Goal: Information Seeking & Learning: Learn about a topic

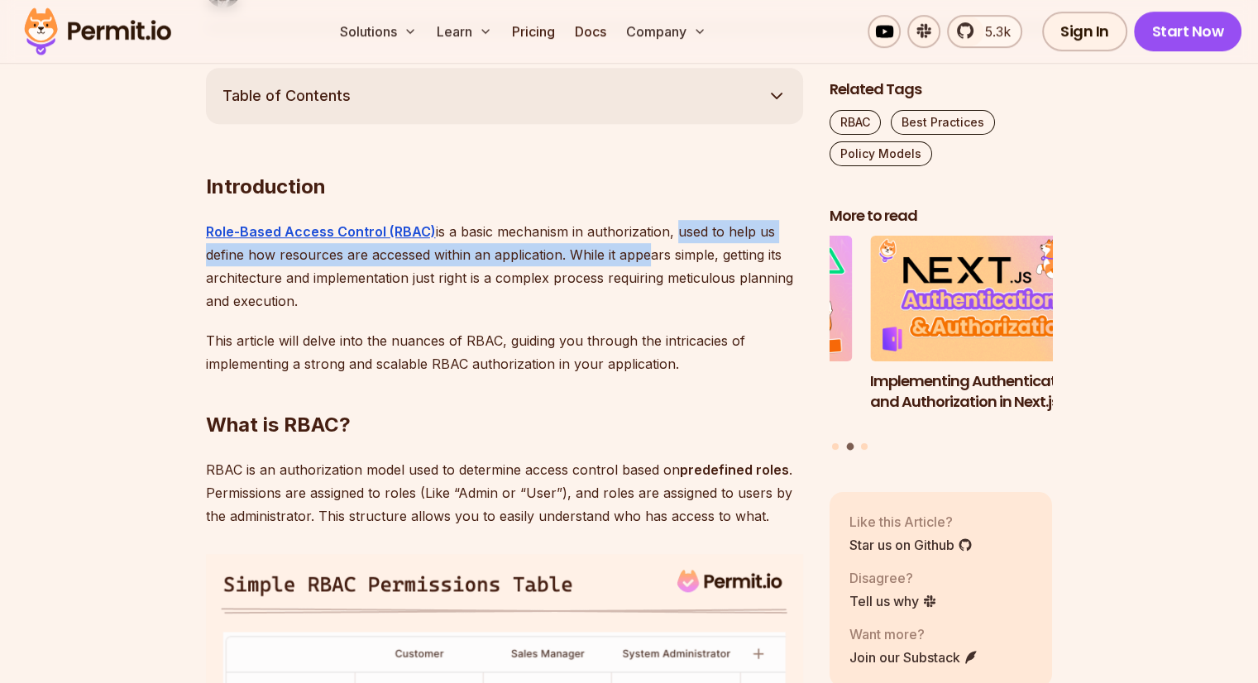
click at [443, 304] on p "Role-Based Access Control (RBAC) is a basic mechanism in authorization, used to…" at bounding box center [504, 266] width 597 height 93
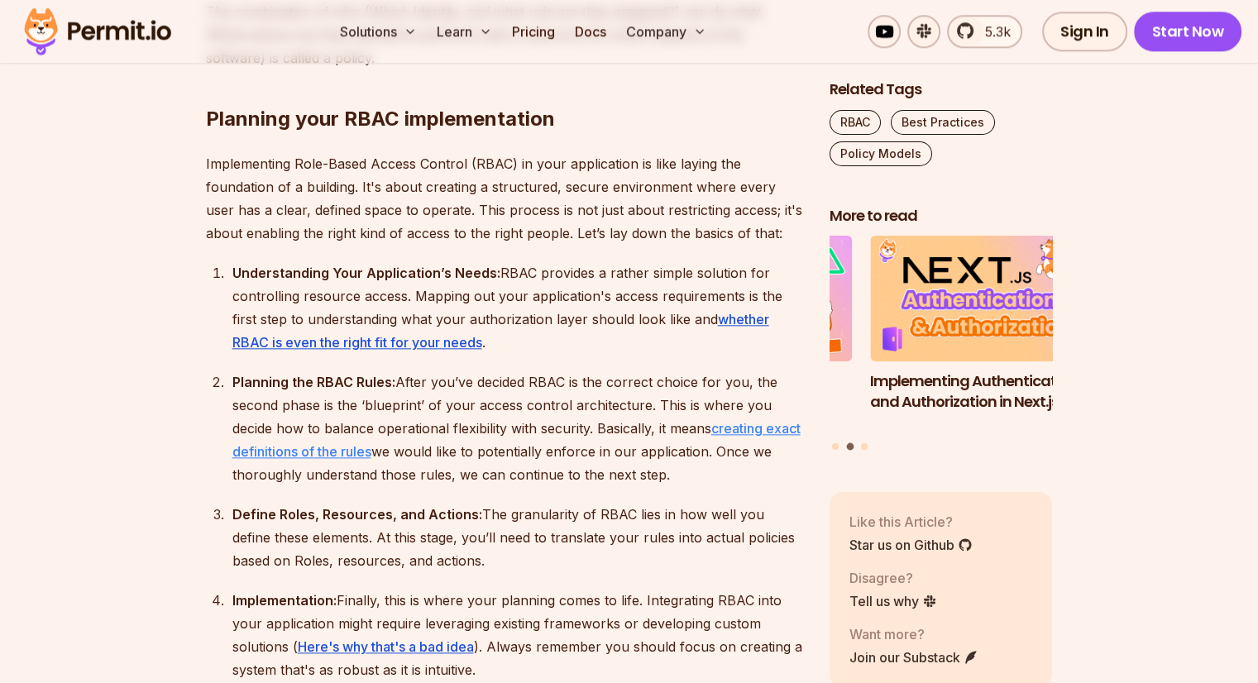
scroll to position [1788, 0]
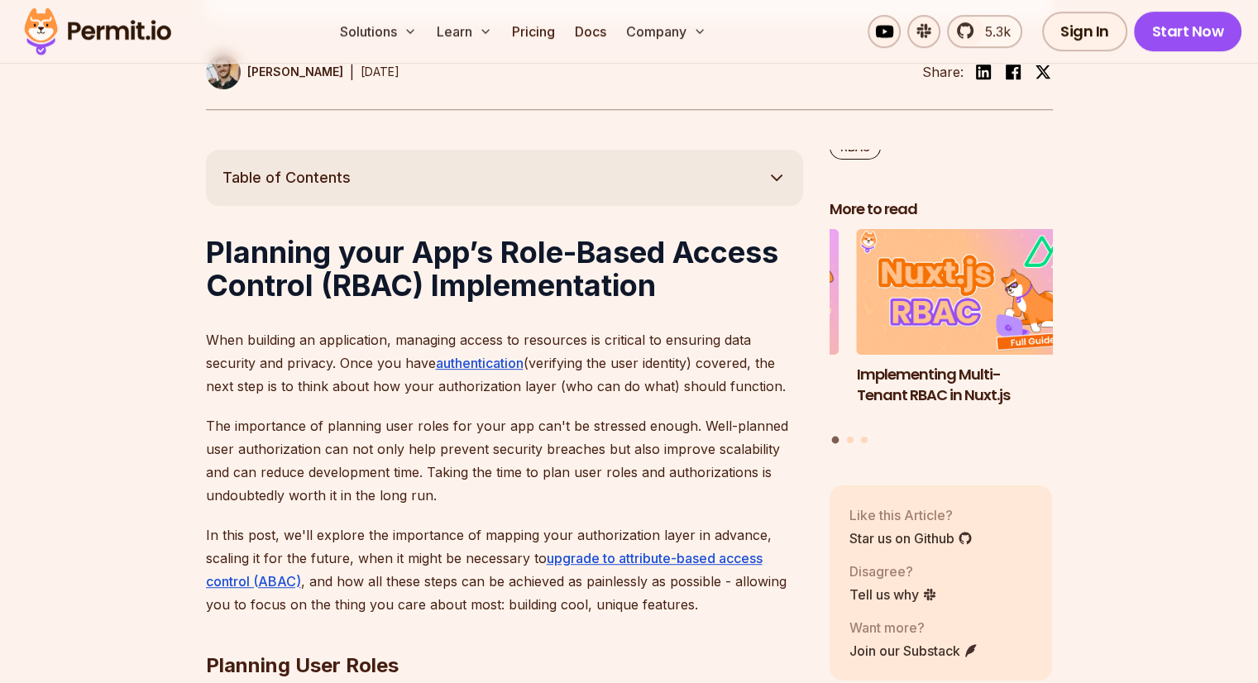
scroll to position [827, 0]
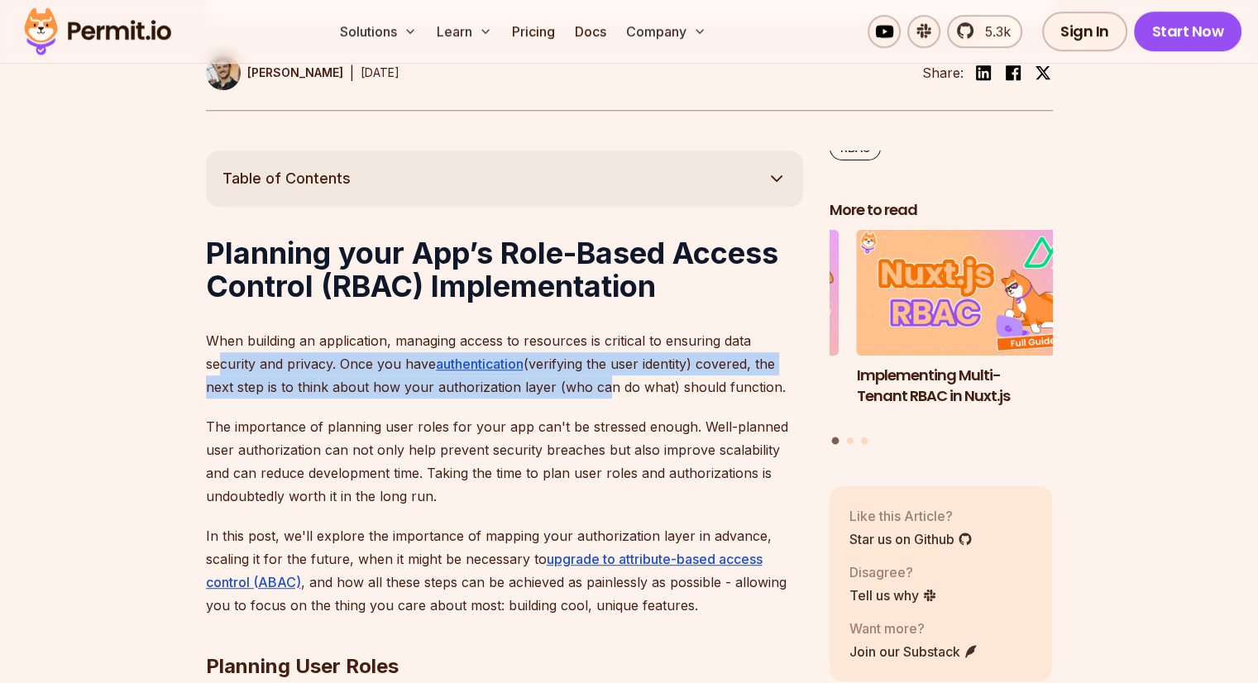
drag, startPoint x: 216, startPoint y: 358, endPoint x: 600, endPoint y: 388, distance: 385.0
click at [600, 388] on p "When building an application, managing access to resources is critical to ensur…" at bounding box center [504, 363] width 597 height 69
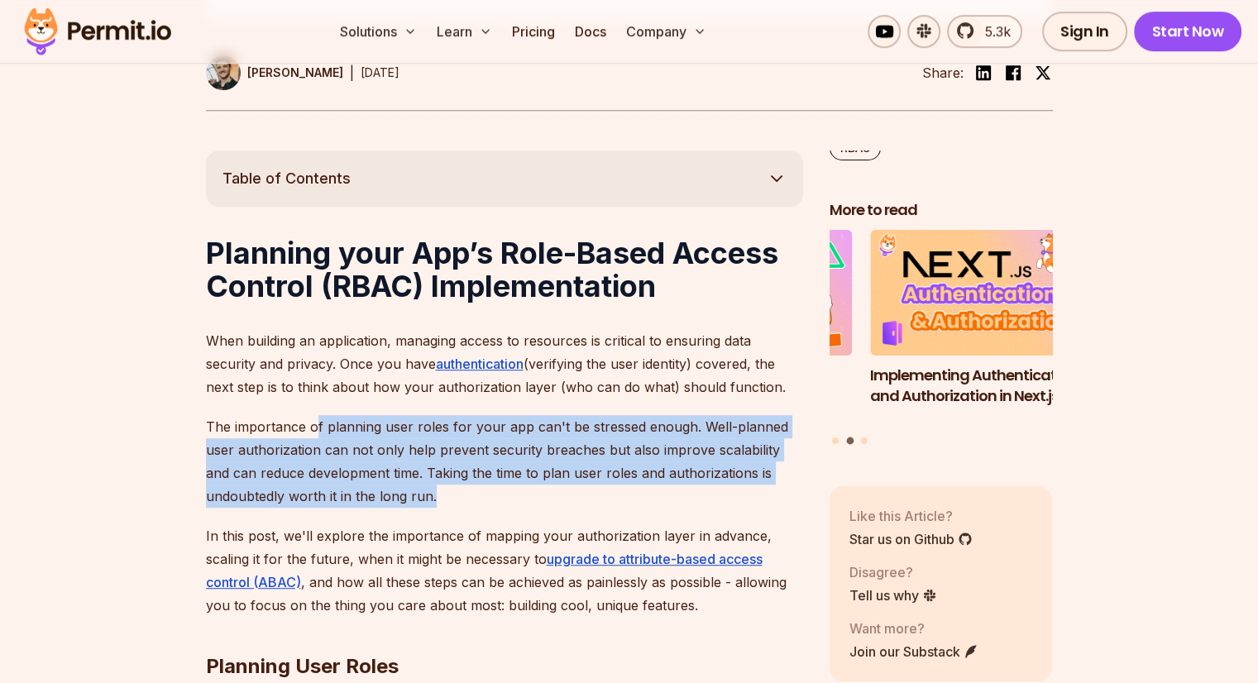
drag, startPoint x: 312, startPoint y: 426, endPoint x: 430, endPoint y: 486, distance: 132.8
click at [430, 486] on p "The importance of planning user roles for your app can't be stressed enough. We…" at bounding box center [504, 461] width 597 height 93
click at [446, 494] on p "The importance of planning user roles for your app can't be stressed enough. We…" at bounding box center [504, 461] width 597 height 93
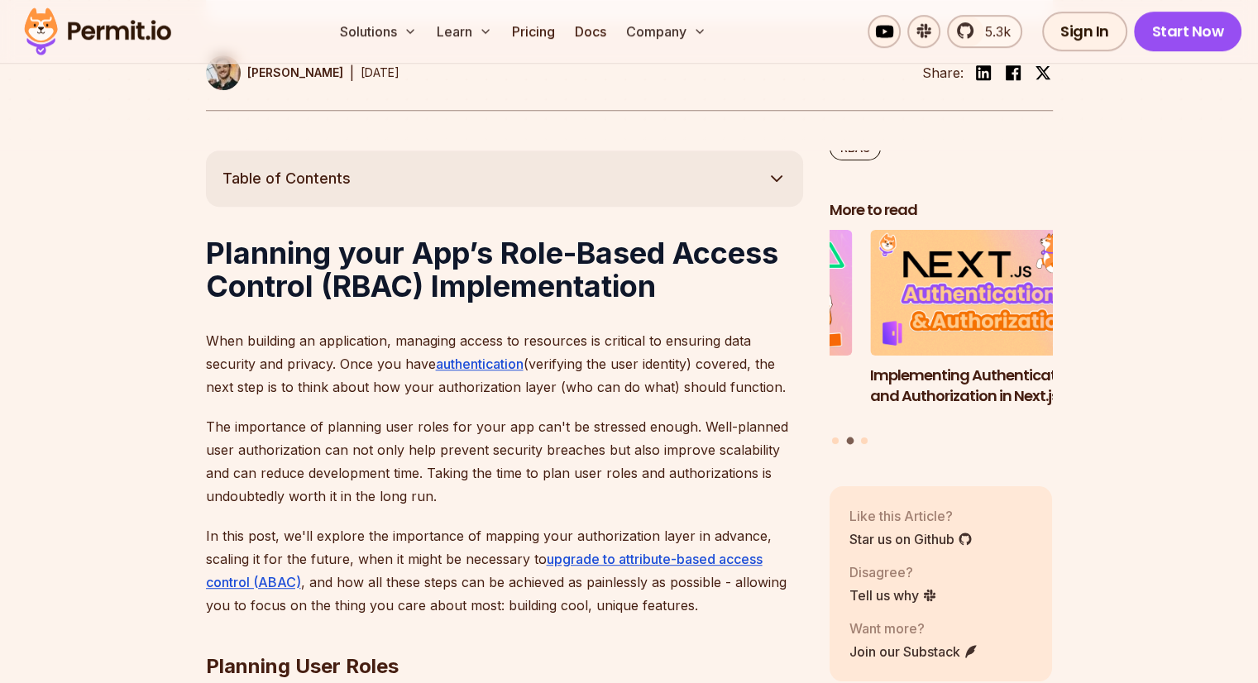
scroll to position [993, 0]
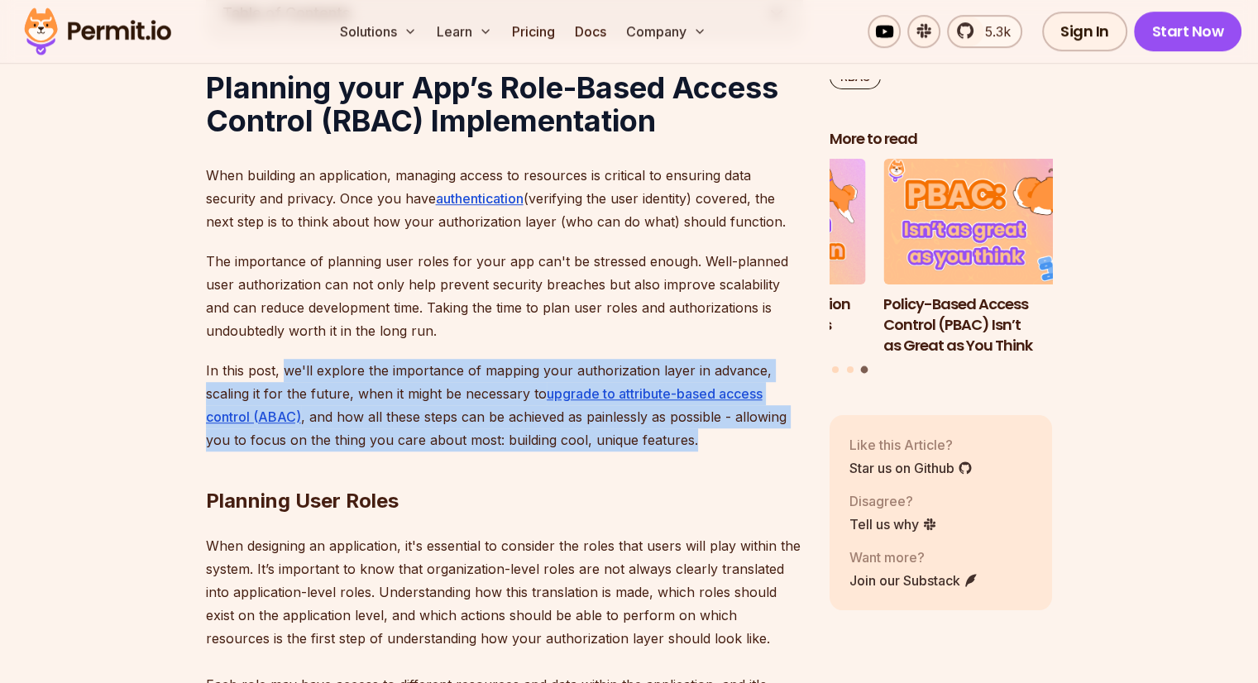
drag, startPoint x: 284, startPoint y: 371, endPoint x: 688, endPoint y: 438, distance: 410.1
click at [688, 438] on p "In this post, we'll explore the importance of mapping your authorization layer …" at bounding box center [504, 405] width 597 height 93
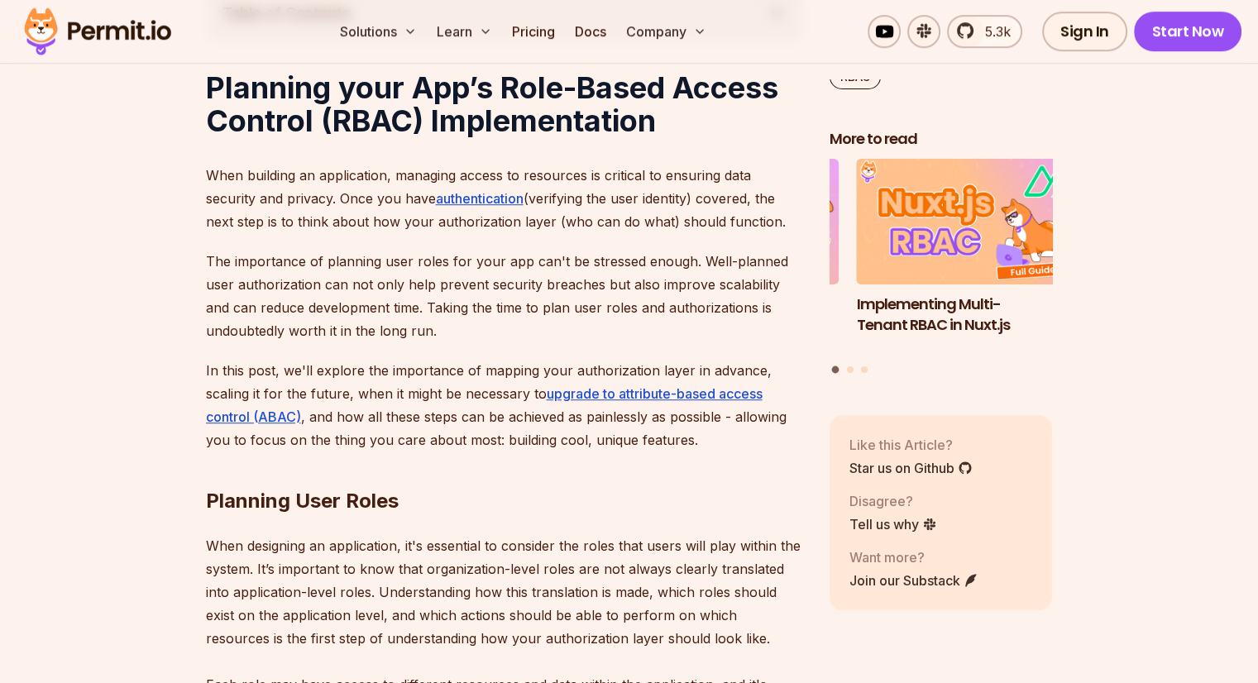
click at [599, 454] on h2 "Planning User Roles" at bounding box center [504, 468] width 597 height 93
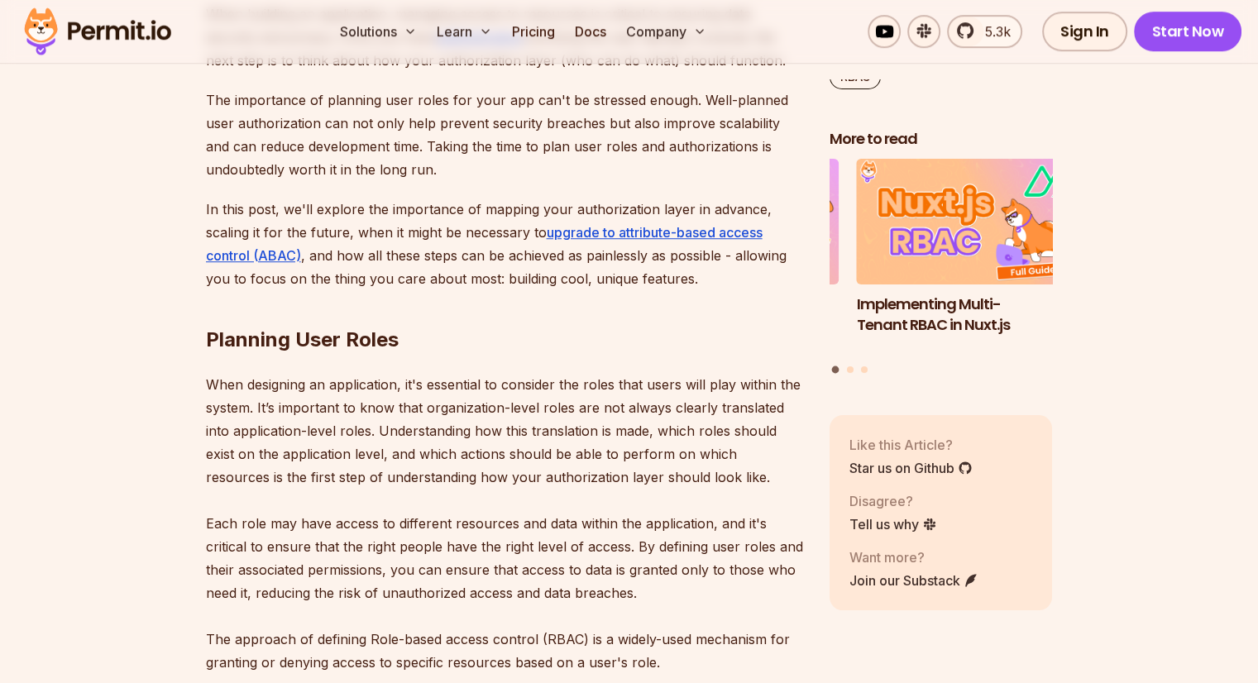
scroll to position [1158, 0]
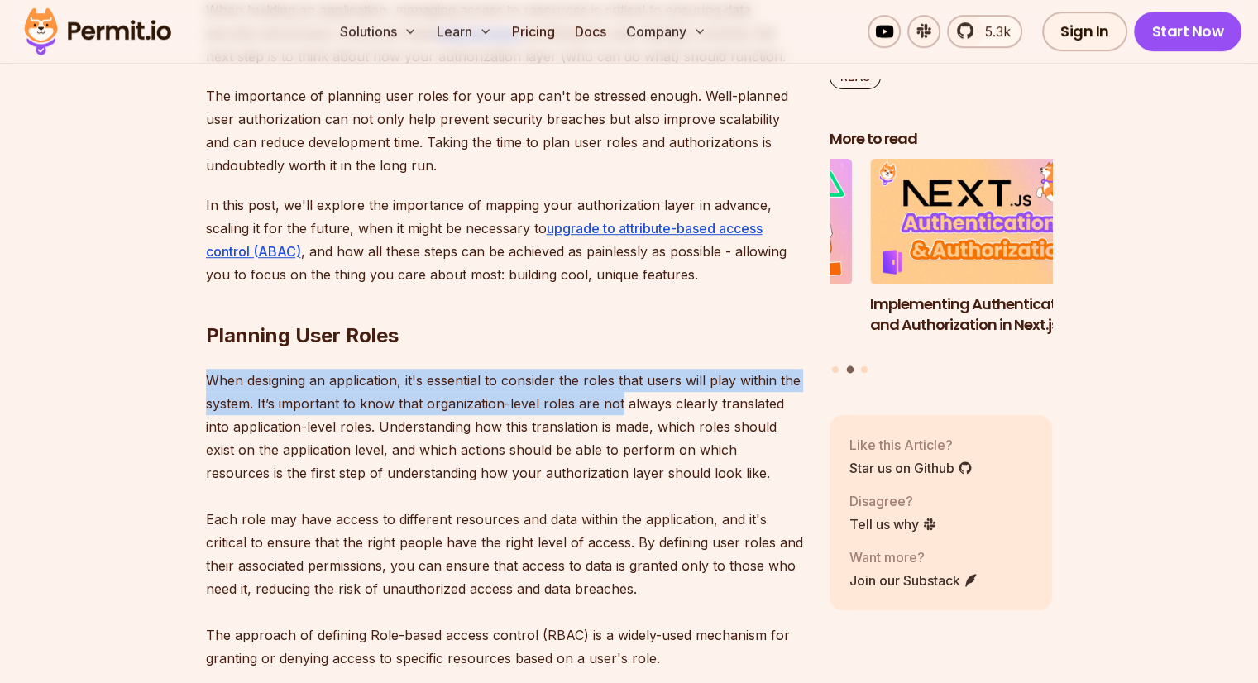
drag, startPoint x: 205, startPoint y: 376, endPoint x: 618, endPoint y: 401, distance: 413.6
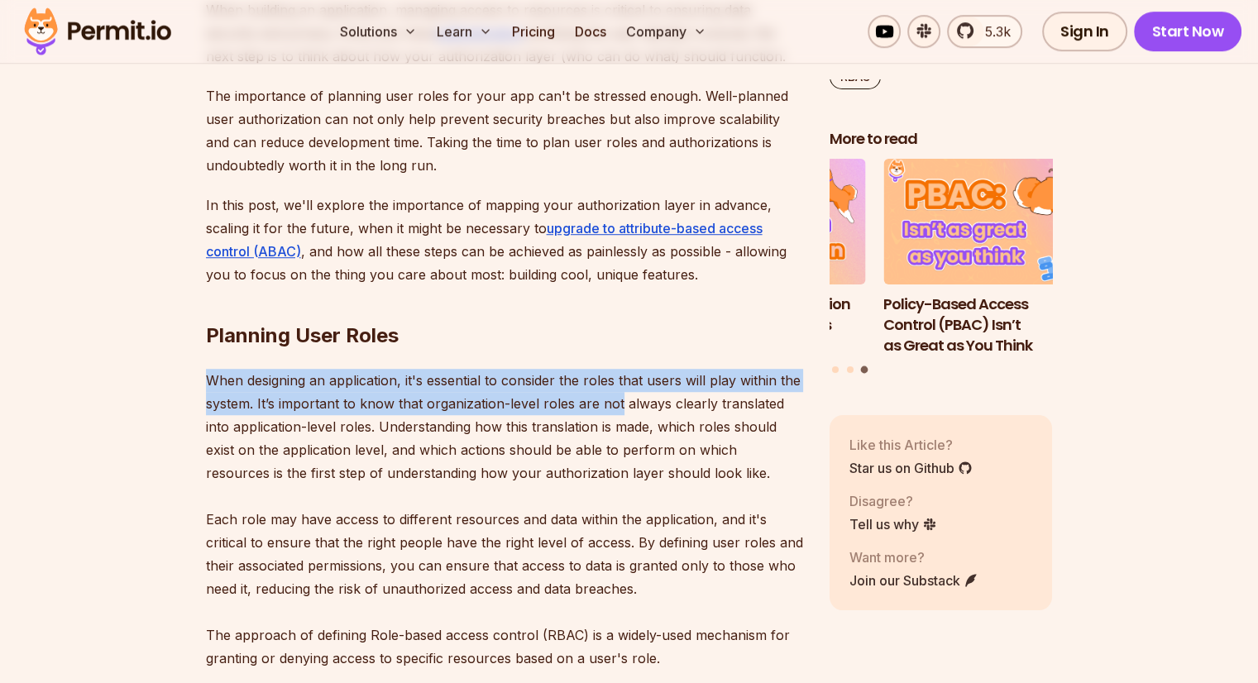
click at [611, 391] on p "When designing an application, it's essential to consider the roles that users …" at bounding box center [504, 519] width 597 height 301
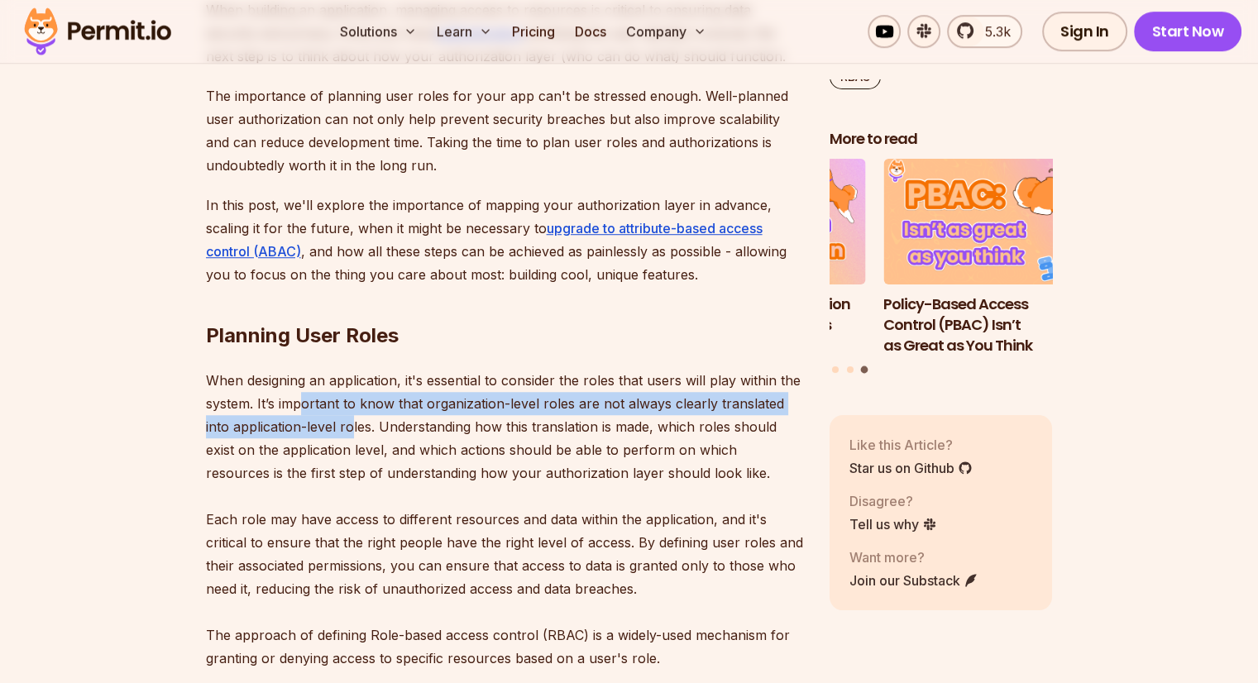
drag, startPoint x: 304, startPoint y: 405, endPoint x: 352, endPoint y: 420, distance: 50.2
click at [352, 420] on p "When designing an application, it's essential to consider the roles that users …" at bounding box center [504, 519] width 597 height 301
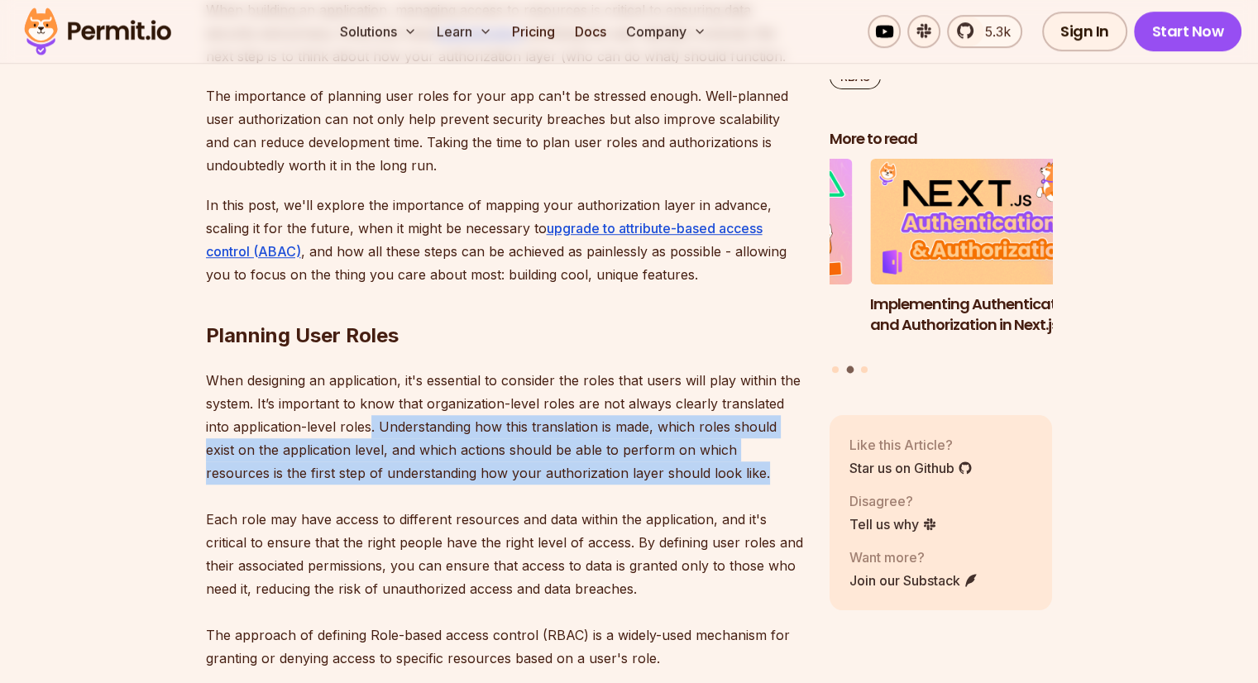
drag, startPoint x: 367, startPoint y: 419, endPoint x: 694, endPoint y: 469, distance: 330.7
click at [694, 469] on p "When designing an application, it's essential to consider the roles that users …" at bounding box center [504, 519] width 597 height 301
click at [569, 472] on p "When designing an application, it's essential to consider the roles that users …" at bounding box center [504, 519] width 597 height 301
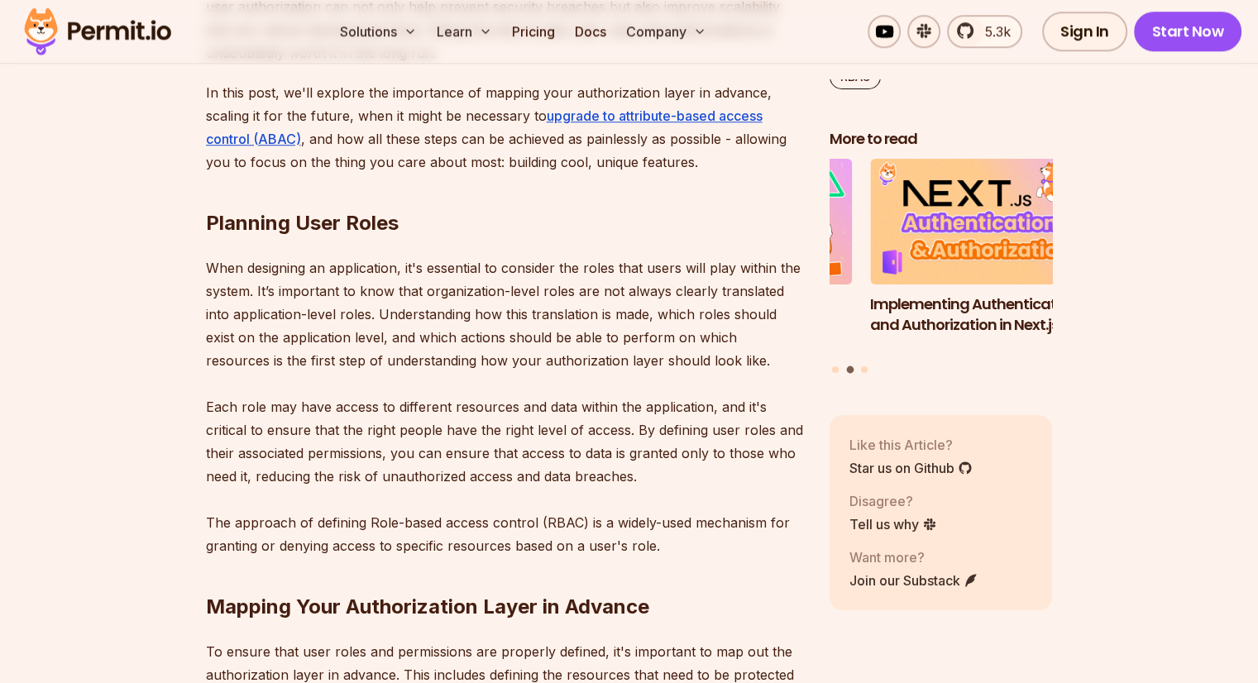
scroll to position [1324, 0]
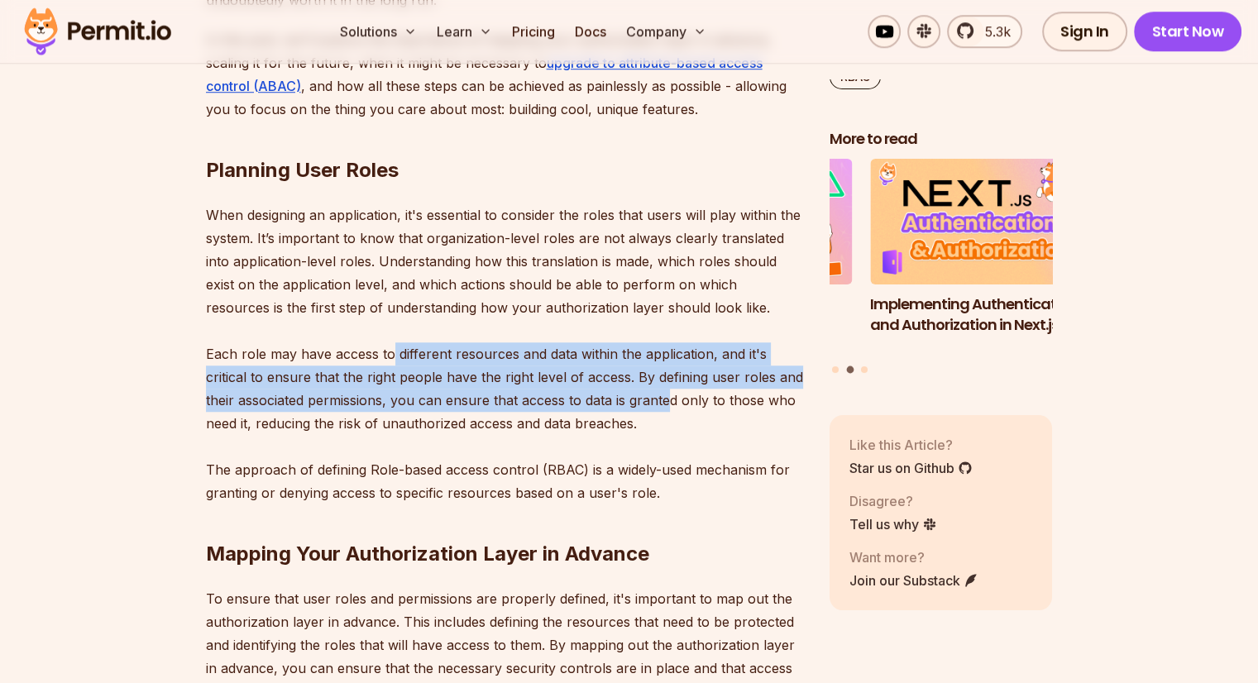
drag, startPoint x: 392, startPoint y: 353, endPoint x: 668, endPoint y: 405, distance: 280.2
click at [668, 405] on p "When designing an application, it's essential to consider the roles that users …" at bounding box center [504, 354] width 597 height 301
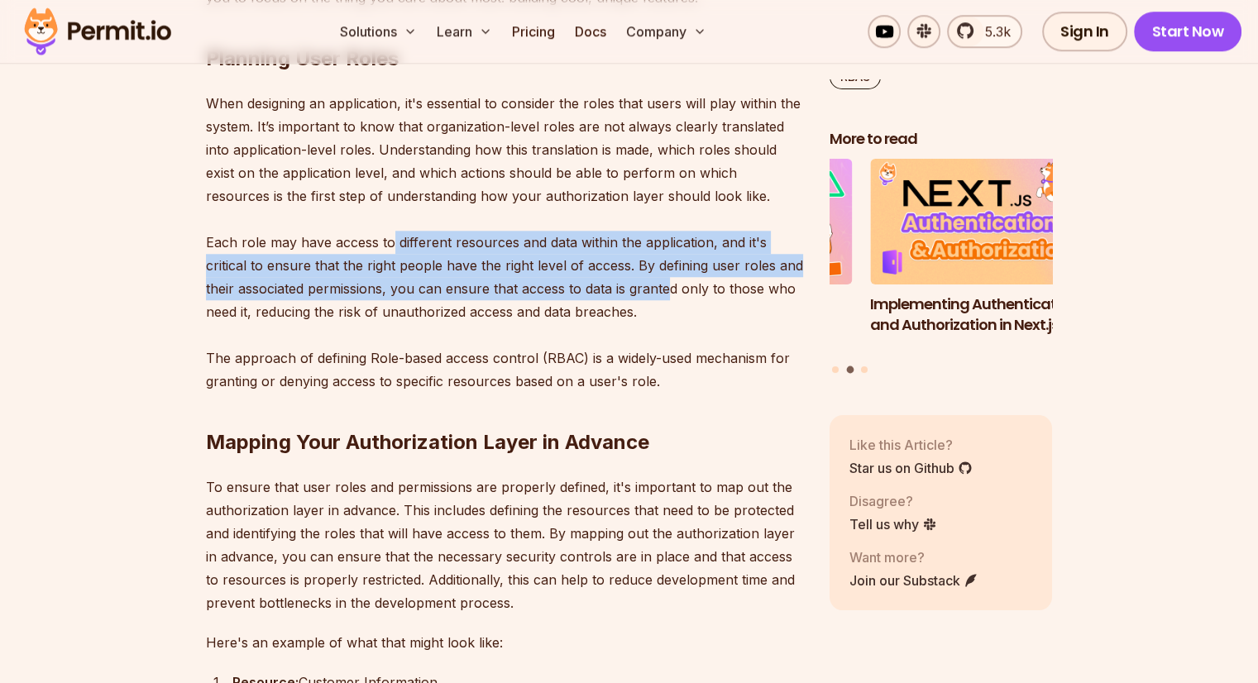
scroll to position [1489, 0]
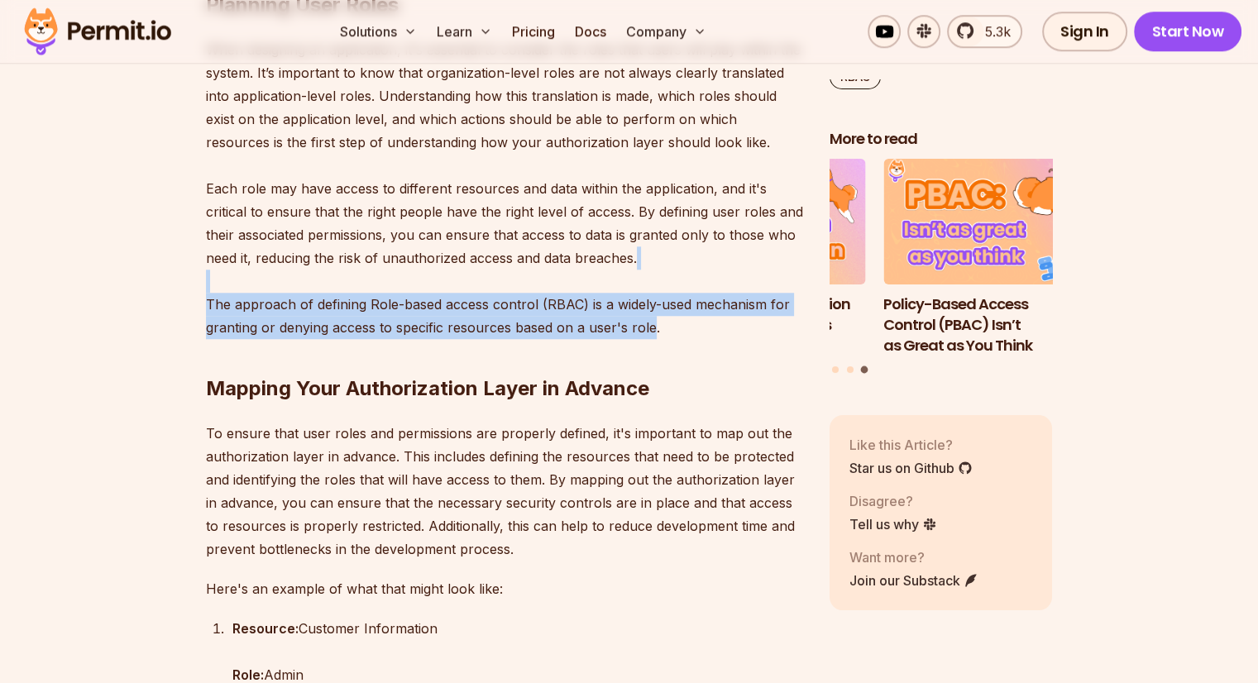
drag, startPoint x: 377, startPoint y: 289, endPoint x: 649, endPoint y: 333, distance: 275.7
click at [649, 333] on p "When designing an application, it's essential to consider the roles that users …" at bounding box center [504, 188] width 597 height 301
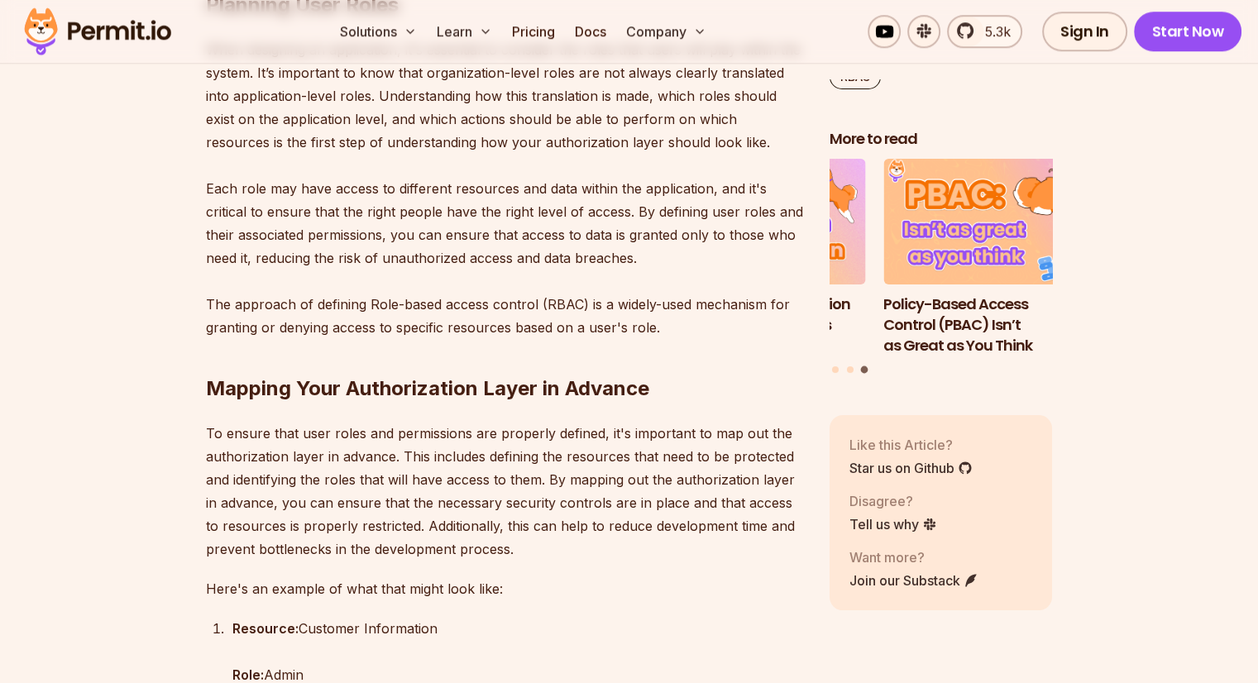
click at [659, 344] on h2 "Mapping Your Authorization Layer in Advance" at bounding box center [504, 355] width 597 height 93
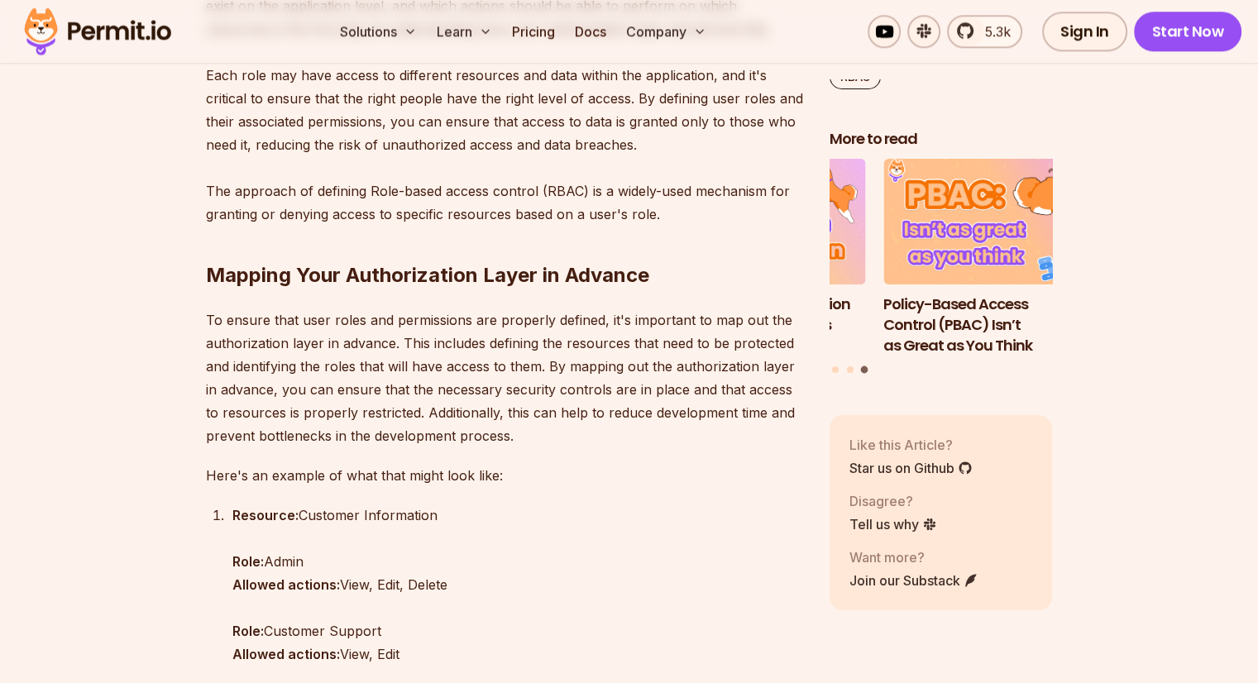
scroll to position [1655, 0]
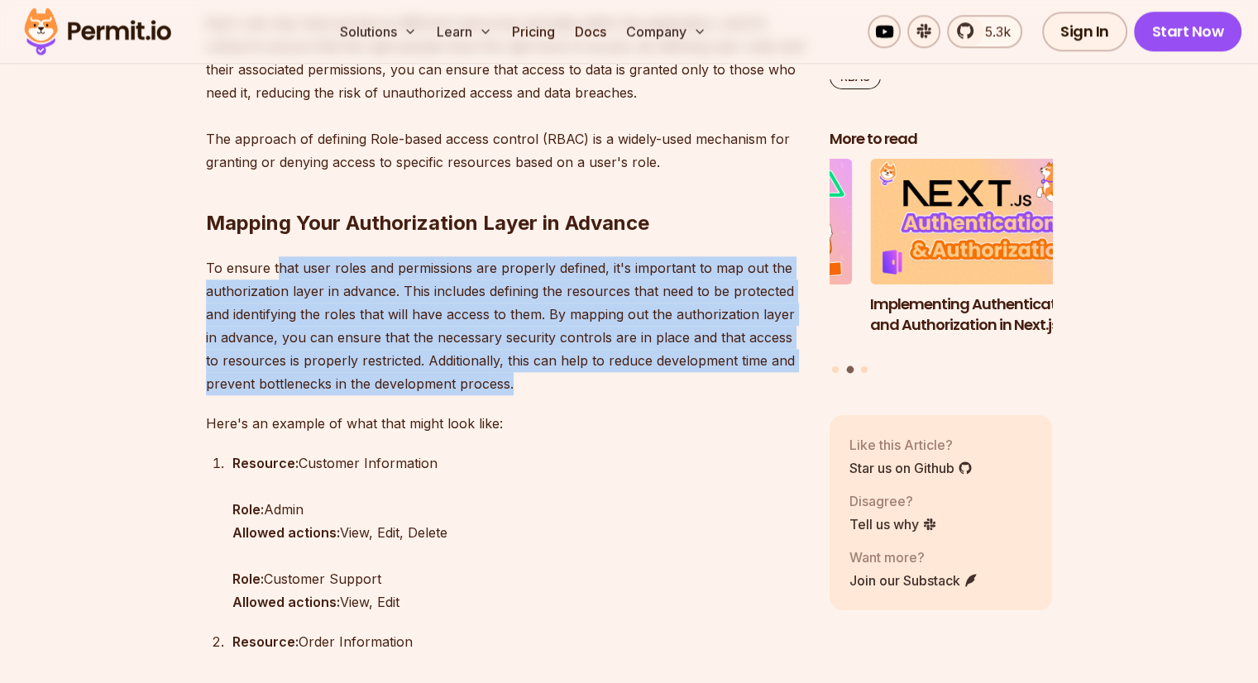
drag, startPoint x: 275, startPoint y: 267, endPoint x: 516, endPoint y: 382, distance: 267.6
click at [516, 382] on p "To ensure that user roles and permissions are properly defined, it's important …" at bounding box center [504, 325] width 597 height 139
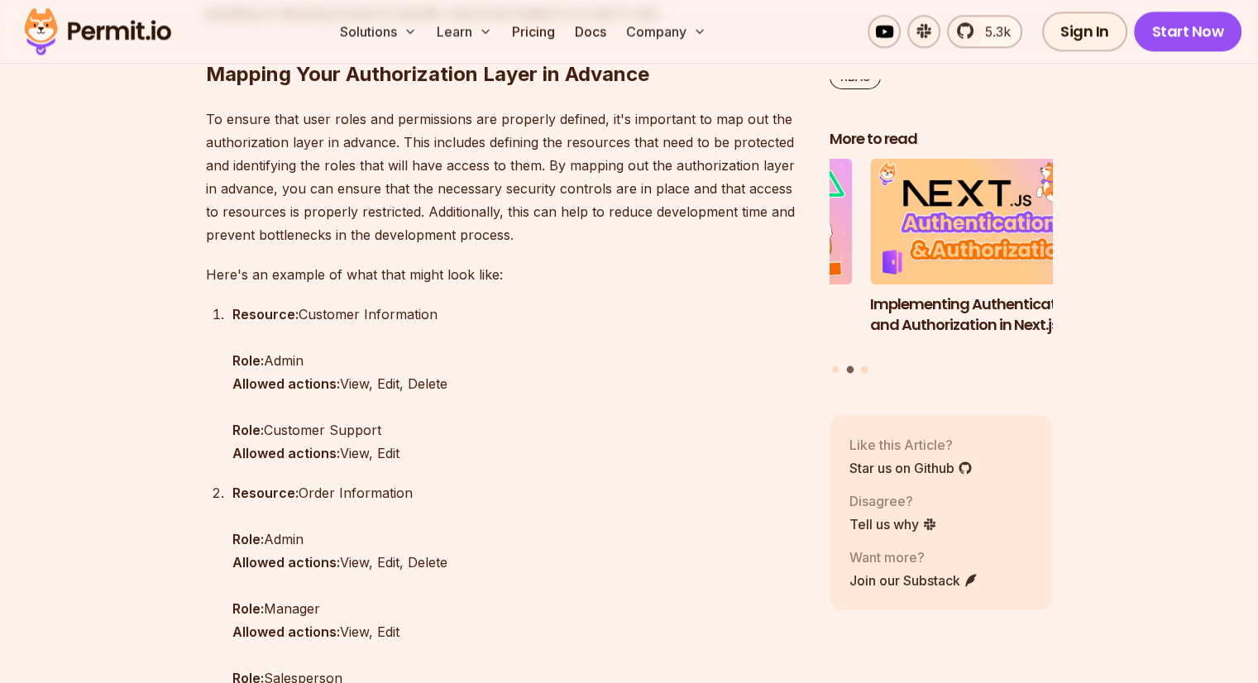
scroll to position [1820, 0]
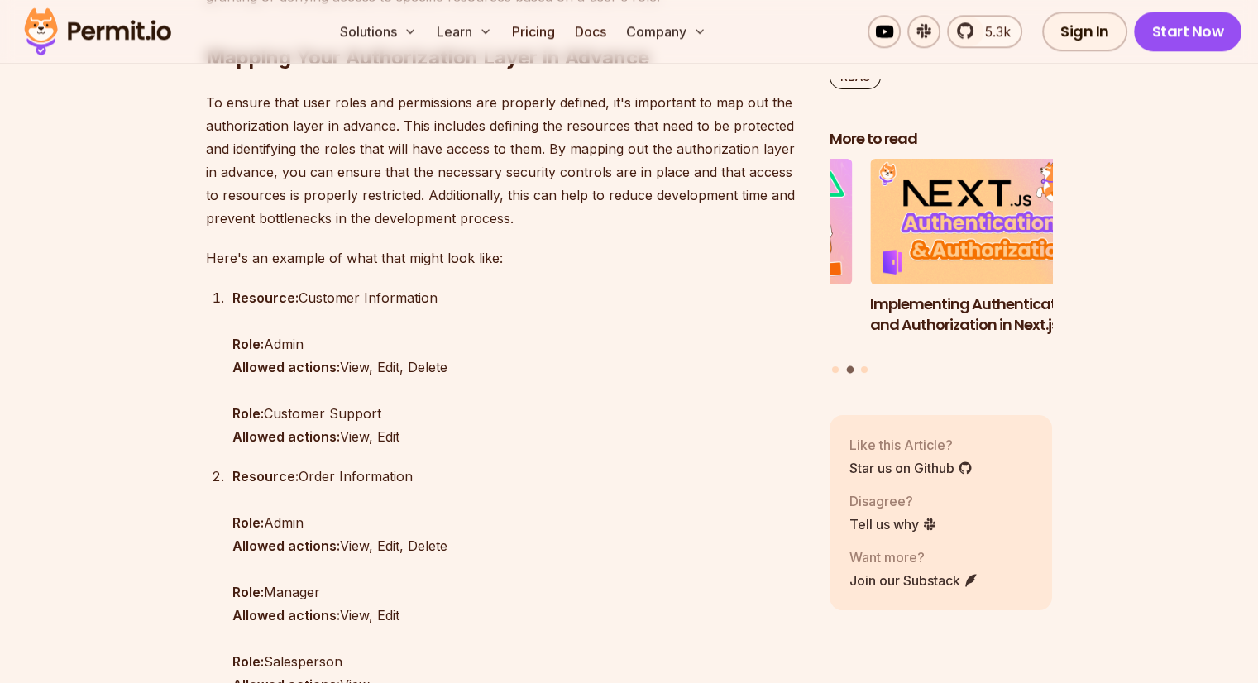
drag, startPoint x: 301, startPoint y: 299, endPoint x: 466, endPoint y: 296, distance: 164.7
click at [466, 296] on p "Resource: Customer Information Role: Admin Allowed actions: View, Edit, Delete …" at bounding box center [517, 367] width 571 height 162
click at [462, 315] on p "Resource: Customer Information Role: Admin Allowed actions: View, Edit, Delete …" at bounding box center [517, 367] width 571 height 162
drag, startPoint x: 301, startPoint y: 296, endPoint x: 480, endPoint y: 294, distance: 178.7
click at [480, 294] on p "Resource: Customer Information Role: Admin Allowed actions: View, Edit, Delete …" at bounding box center [517, 367] width 571 height 162
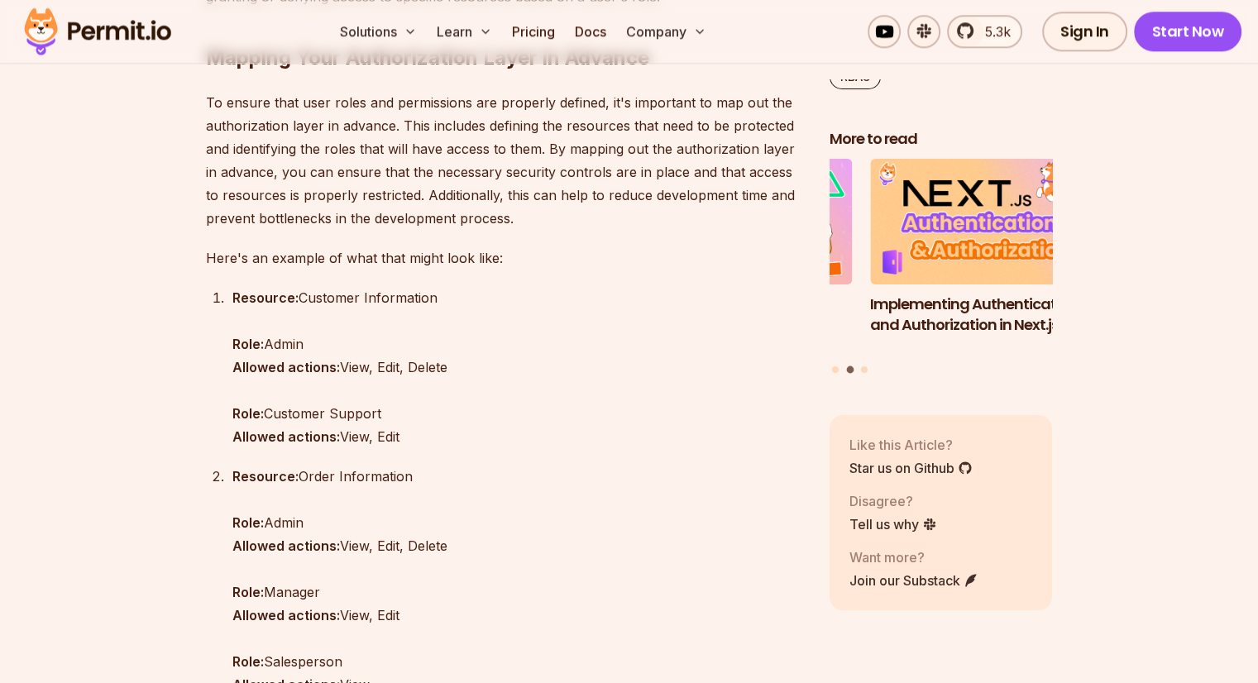
click at [283, 342] on p "Resource: Customer Information Role: Admin Allowed actions: View, Edit, Delete …" at bounding box center [517, 367] width 571 height 162
click at [282, 342] on p "Resource: Customer Information Role: Admin Allowed actions: View, Edit, Delete …" at bounding box center [517, 367] width 571 height 162
click at [344, 368] on p "Resource: Customer Information Role: Admin Allowed actions: View, Edit, Delete …" at bounding box center [517, 367] width 571 height 162
click at [404, 367] on p "Resource: Customer Information Role: Admin Allowed actions: View, Edit, Delete …" at bounding box center [517, 367] width 571 height 162
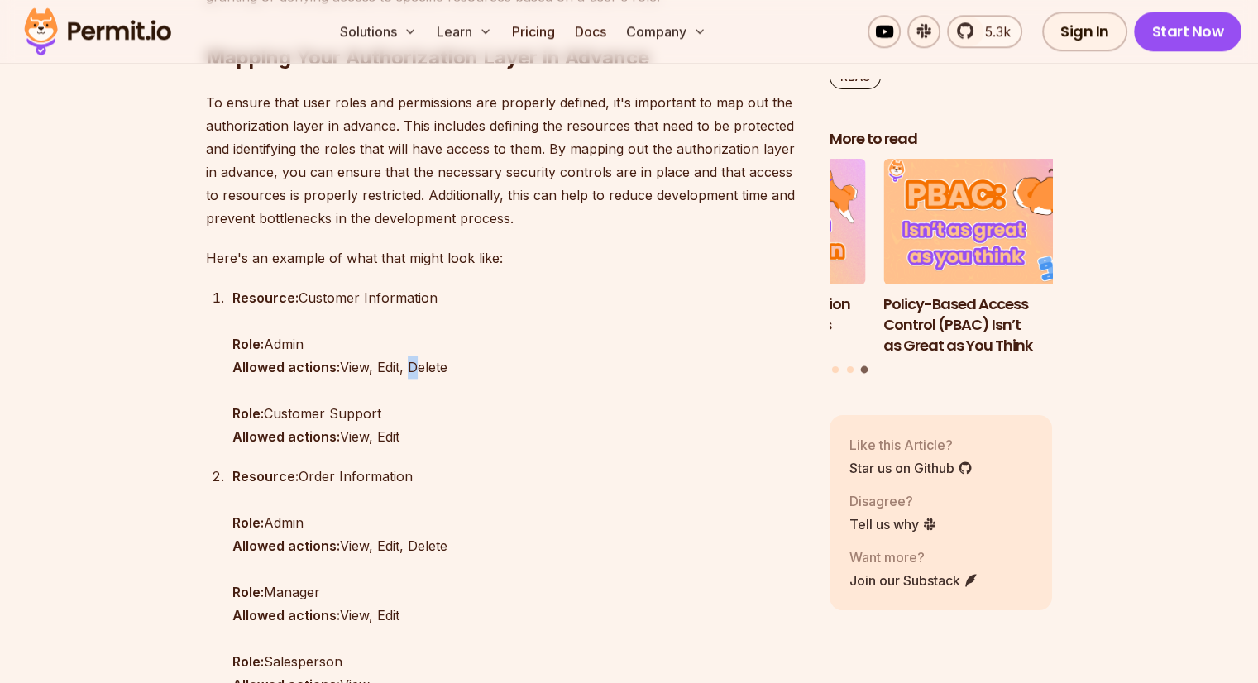
click at [404, 367] on p "Resource: Customer Information Role: Admin Allowed actions: View, Edit, Delete …" at bounding box center [517, 367] width 571 height 162
click at [467, 367] on p "Resource: Customer Information Role: Admin Allowed actions: View, Edit, Delete …" at bounding box center [517, 367] width 571 height 162
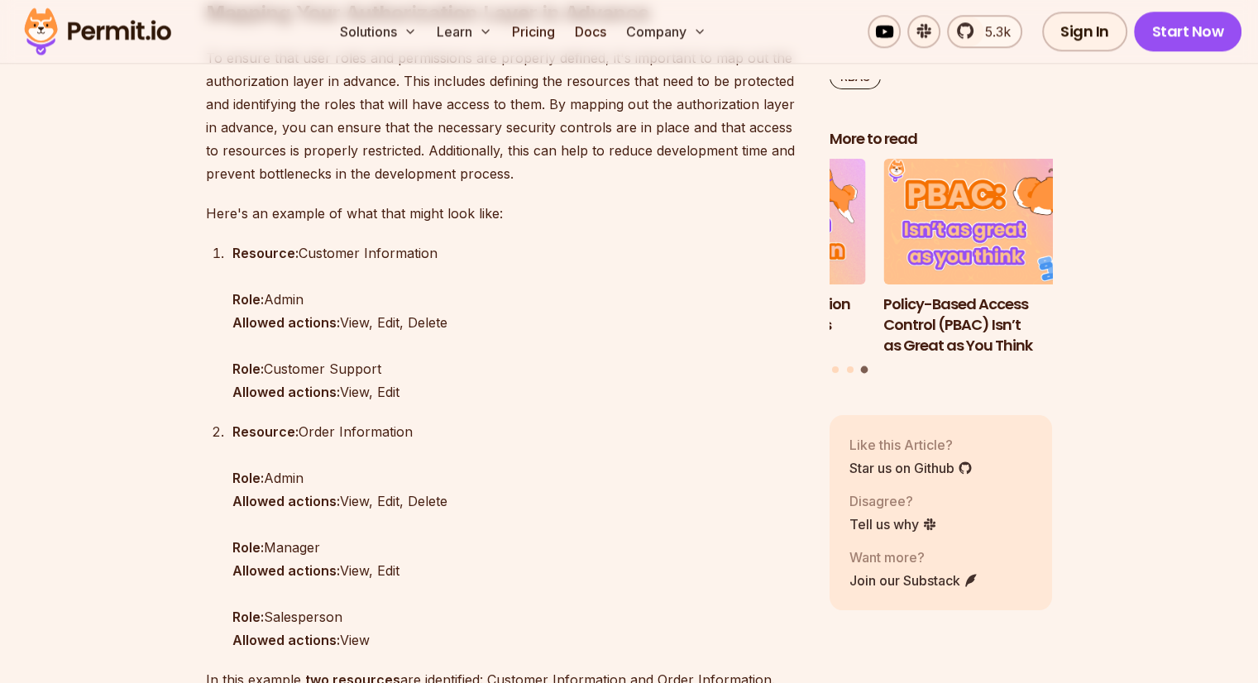
scroll to position [1903, 0]
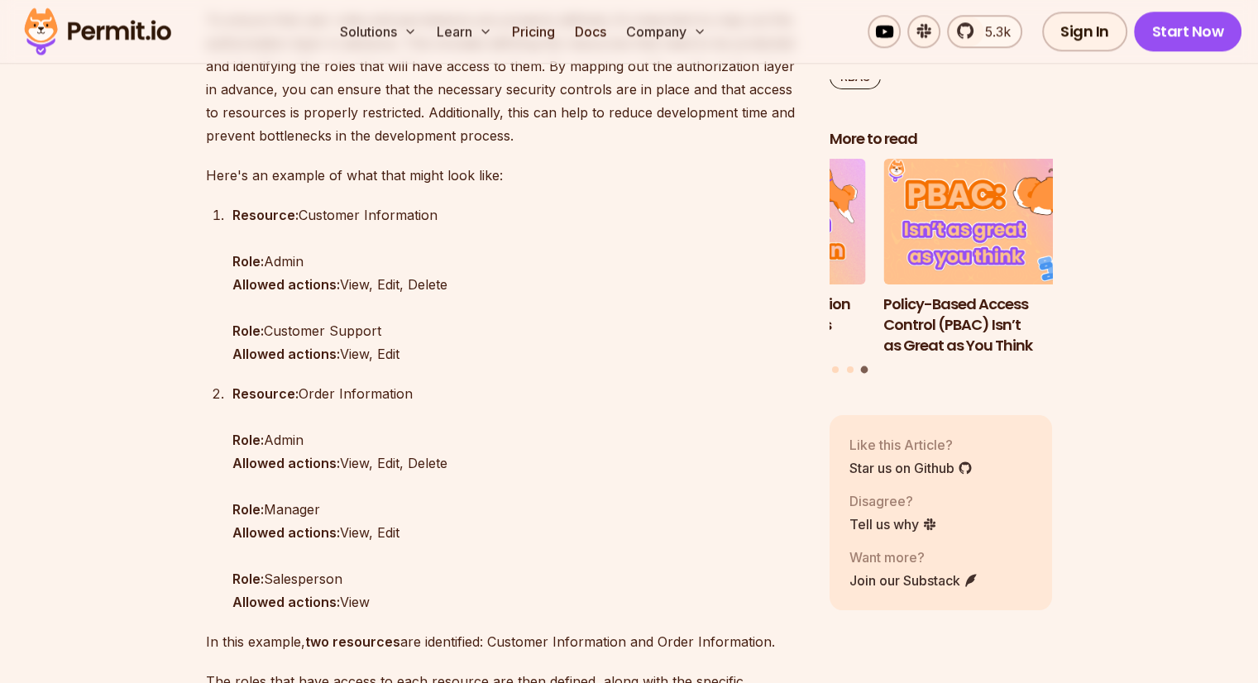
click at [442, 342] on p "Resource: Customer Information Role: Admin Allowed actions: View, Edit, Delete …" at bounding box center [517, 285] width 571 height 162
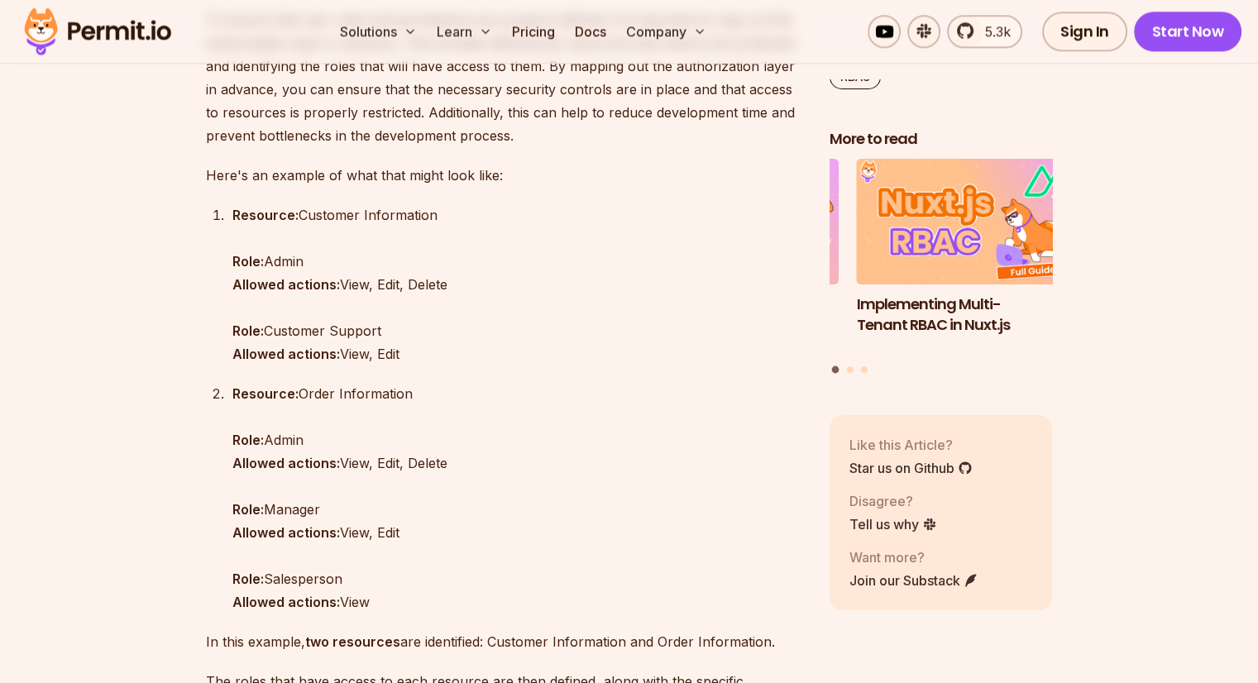
click at [276, 442] on p "Resource: Order Information Role: Admin Allowed actions: View, Edit, Delete Rol…" at bounding box center [517, 498] width 571 height 232
click at [391, 482] on p "Resource: Order Information Role: Admin Allowed actions: View, Edit, Delete Rol…" at bounding box center [517, 498] width 571 height 232
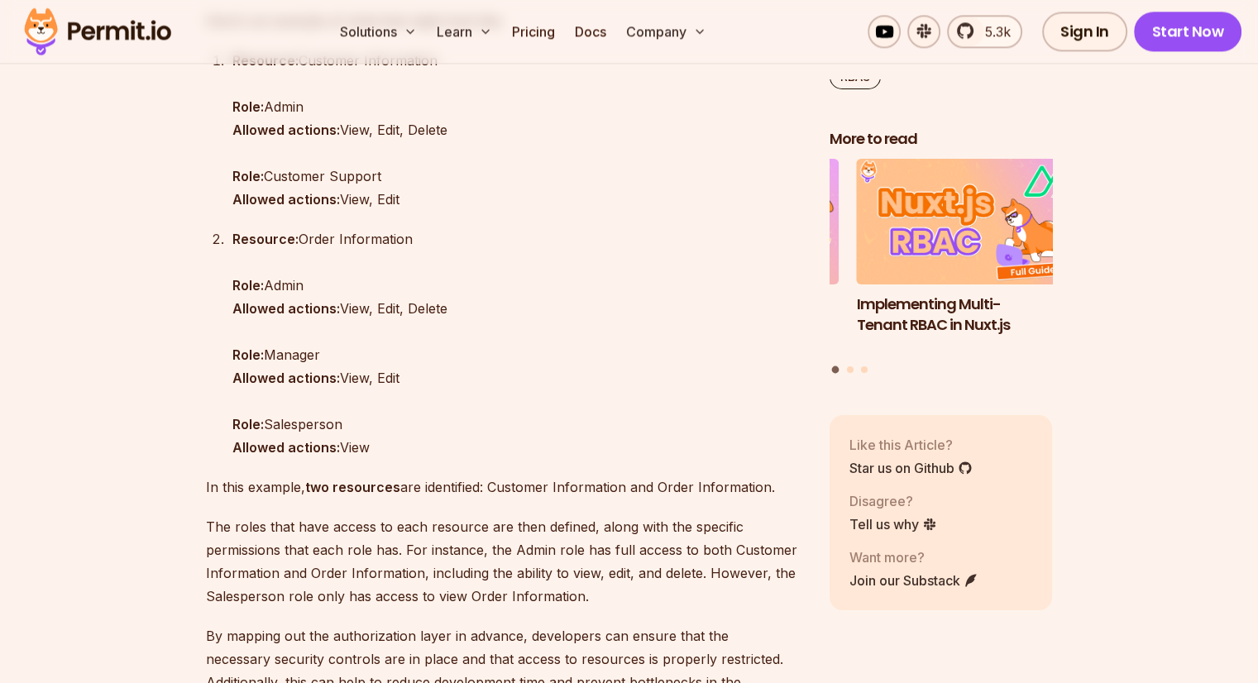
scroll to position [2068, 0]
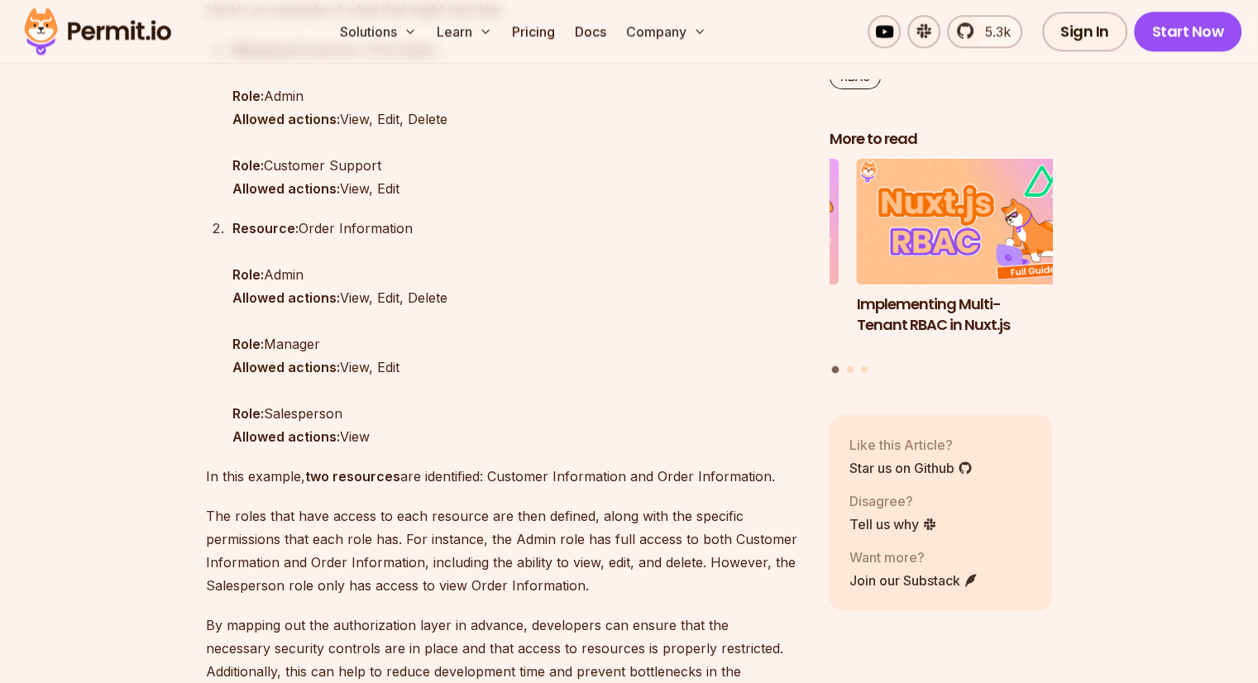
click at [288, 335] on p "Resource: Order Information Role: Admin Allowed actions: View, Edit, Delete Rol…" at bounding box center [517, 333] width 571 height 232
click at [360, 367] on p "Resource: Order Information Role: Admin Allowed actions: View, Edit, Delete Rol…" at bounding box center [517, 333] width 571 height 232
click at [361, 367] on p "Resource: Order Information Role: Admin Allowed actions: View, Edit, Delete Rol…" at bounding box center [517, 333] width 571 height 232
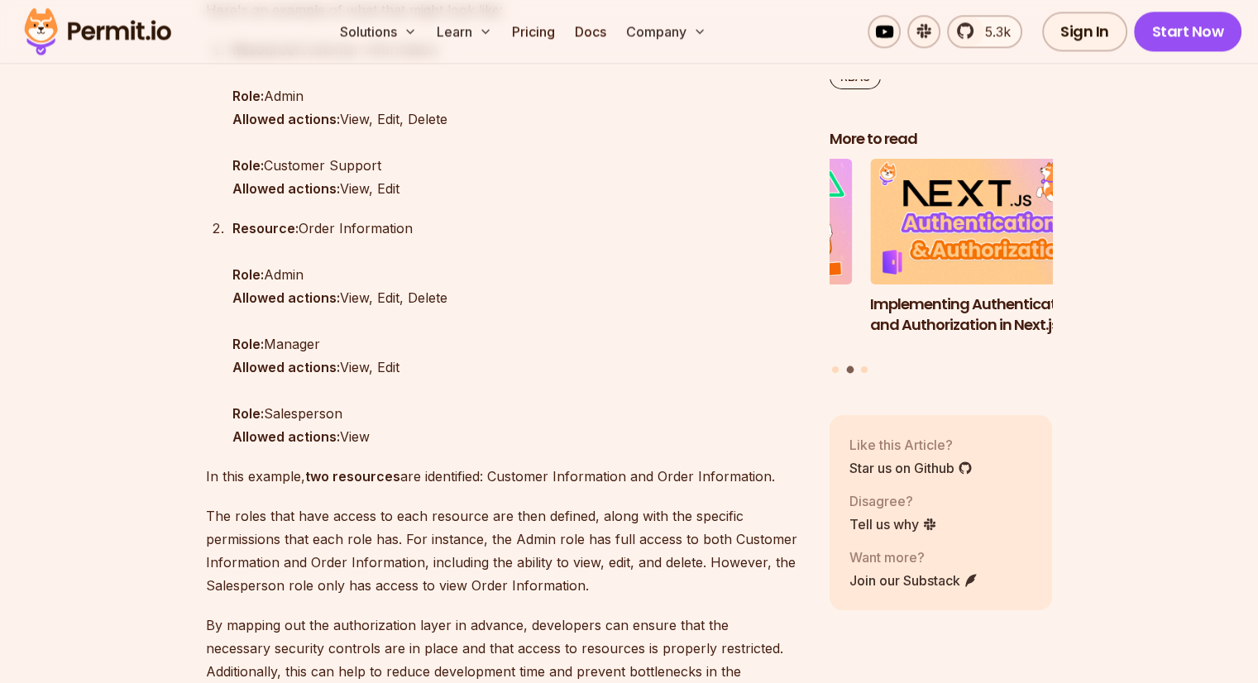
click at [381, 410] on p "Resource: Order Information Role: Admin Allowed actions: View, Edit, Delete Rol…" at bounding box center [517, 333] width 571 height 232
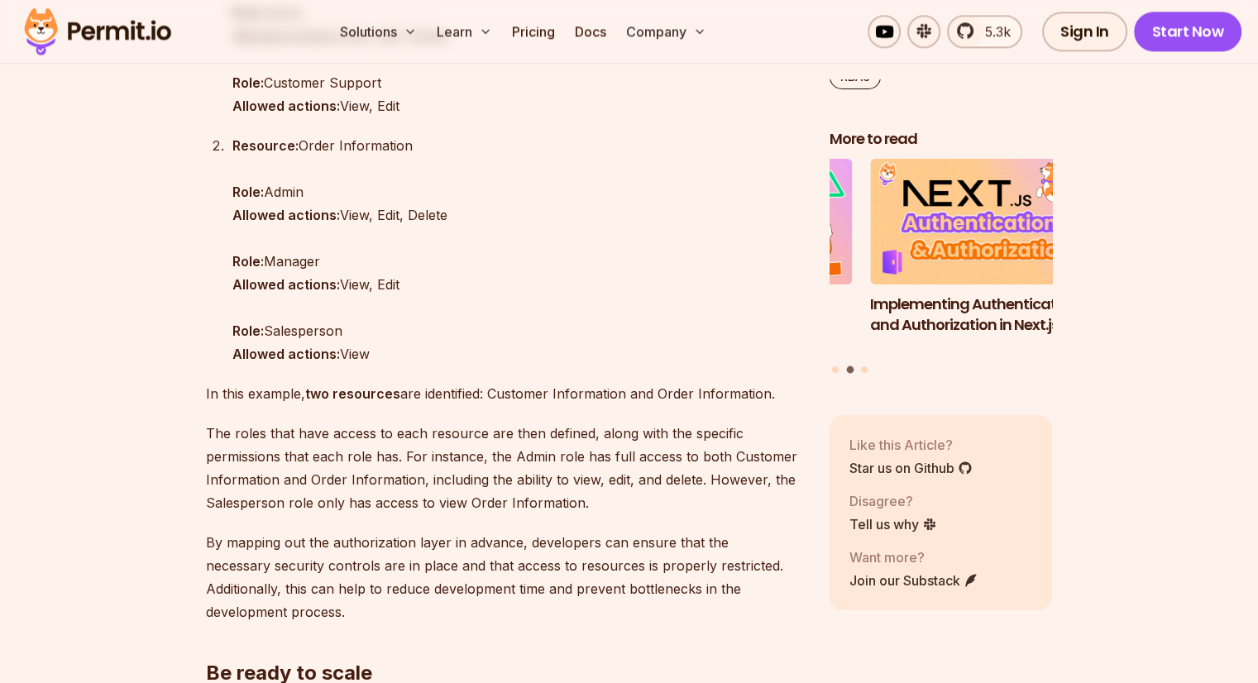
scroll to position [2234, 0]
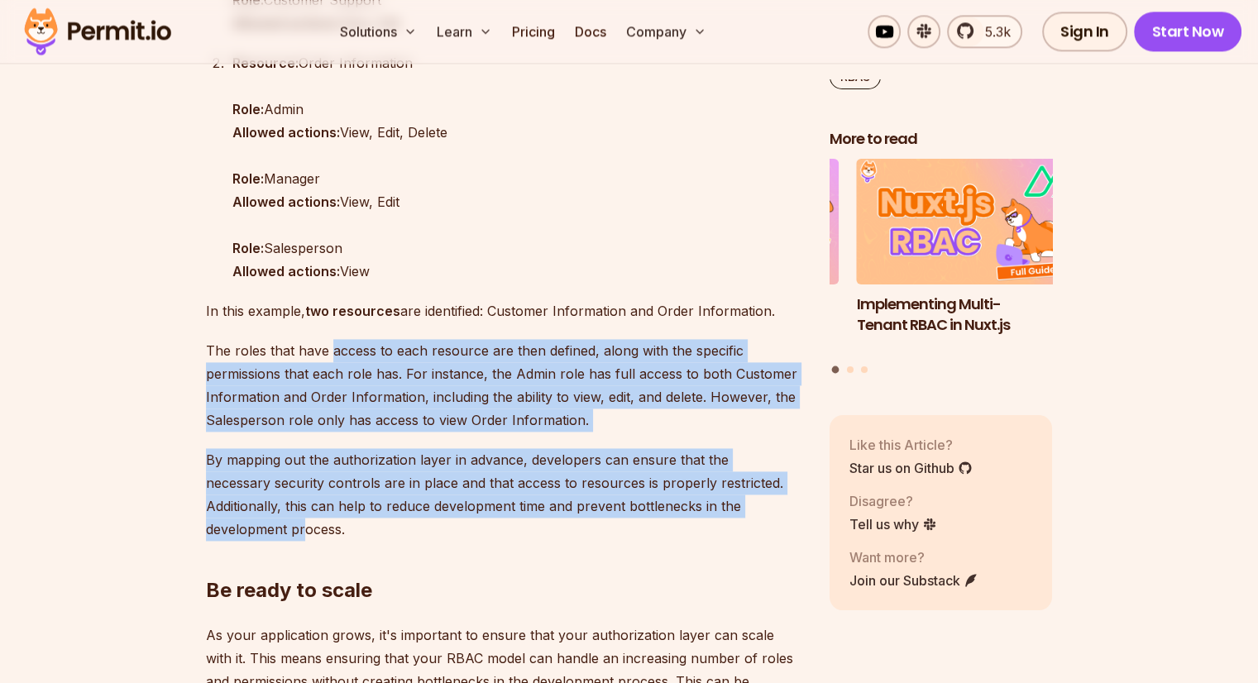
drag, startPoint x: 331, startPoint y: 357, endPoint x: 760, endPoint y: 504, distance: 453.2
click at [586, 482] on p "By mapping out the authorization layer in advance, developers can ensure that t…" at bounding box center [504, 494] width 597 height 93
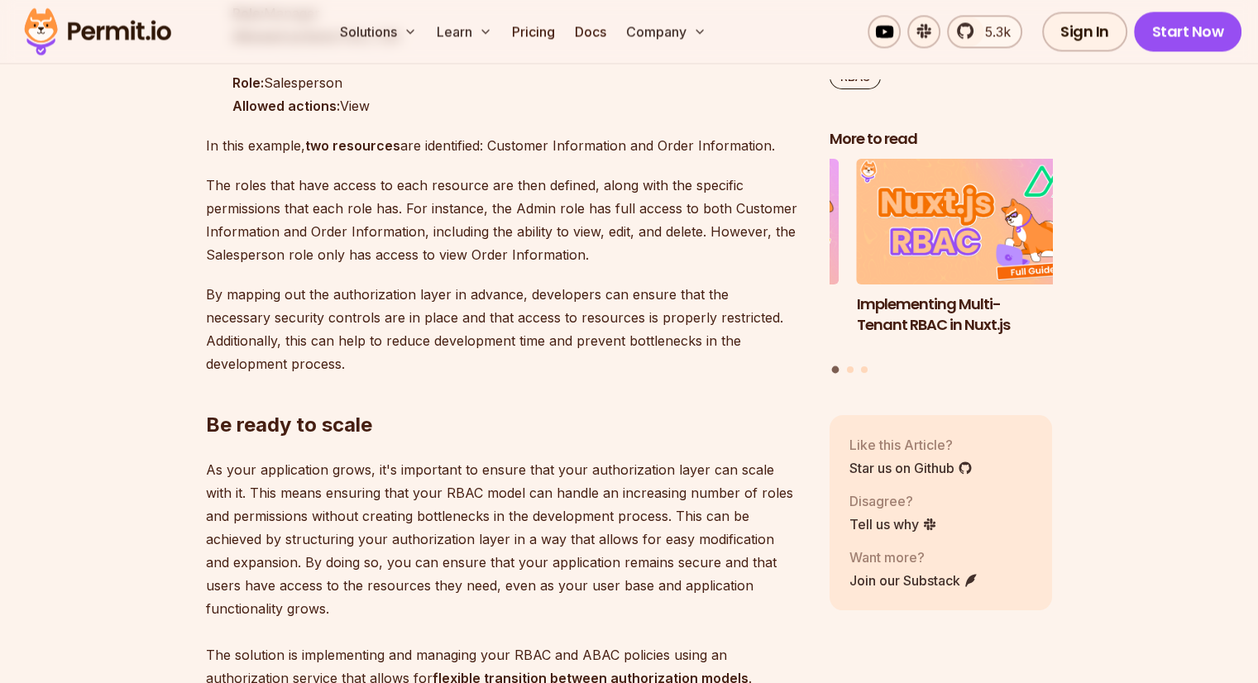
scroll to position [2482, 0]
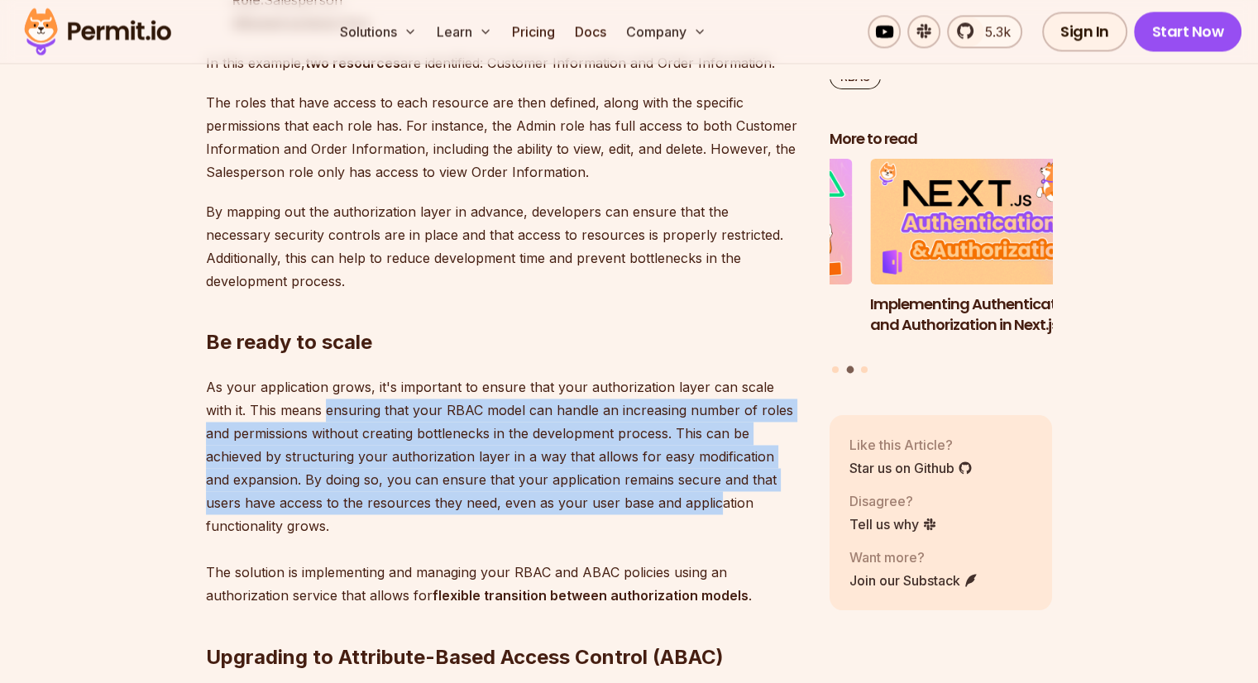
drag, startPoint x: 299, startPoint y: 384, endPoint x: 597, endPoint y: 471, distance: 309.5
click at [597, 471] on p "As your application grows, it's important to ensure that your authorization lay…" at bounding box center [504, 492] width 597 height 232
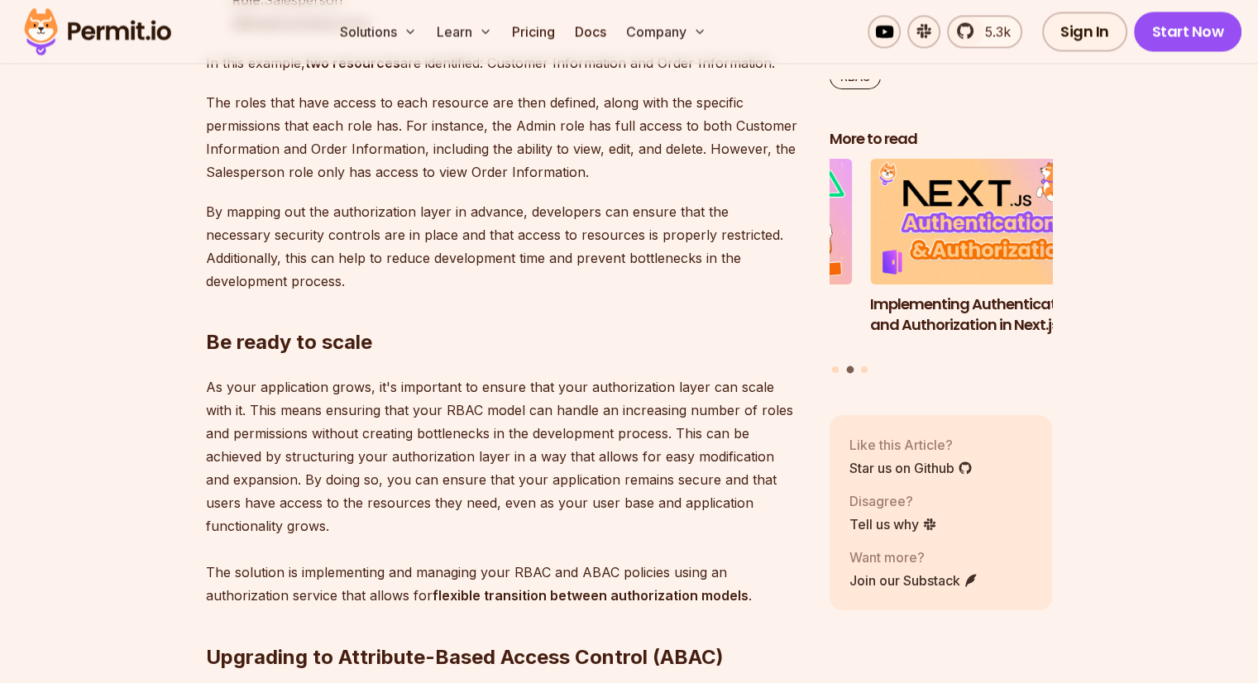
click at [443, 504] on p "As your application grows, it's important to ensure that your authorization lay…" at bounding box center [504, 492] width 597 height 232
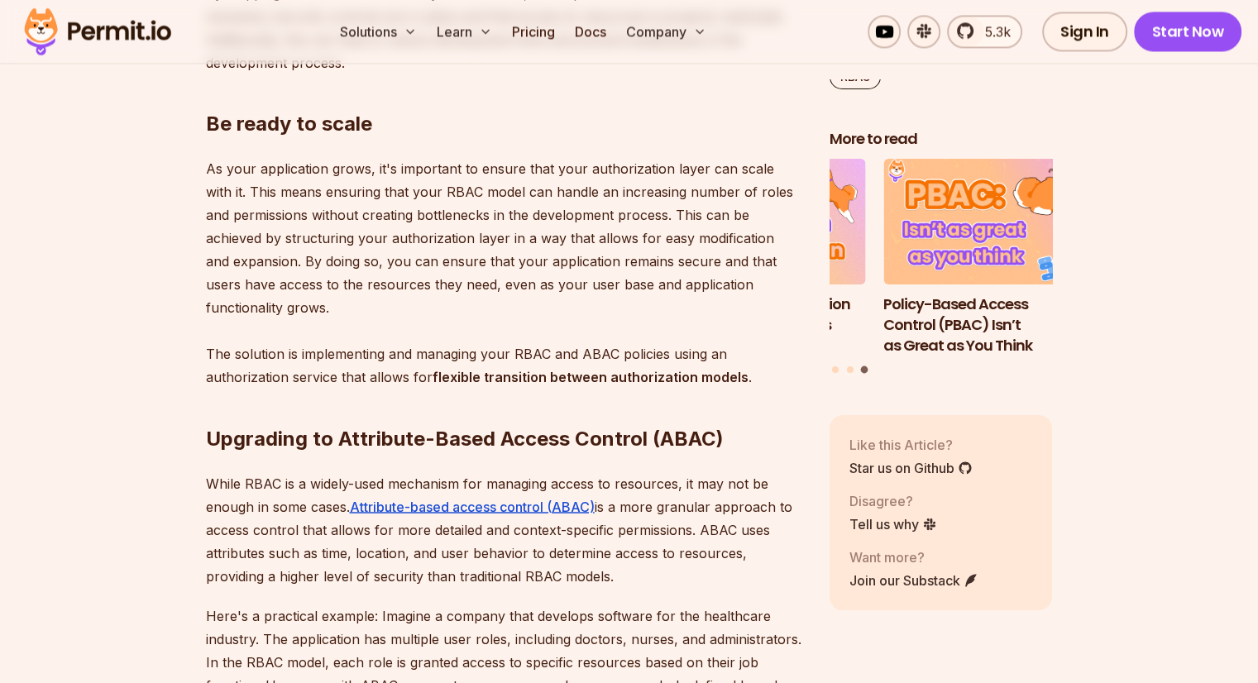
scroll to position [2730, 0]
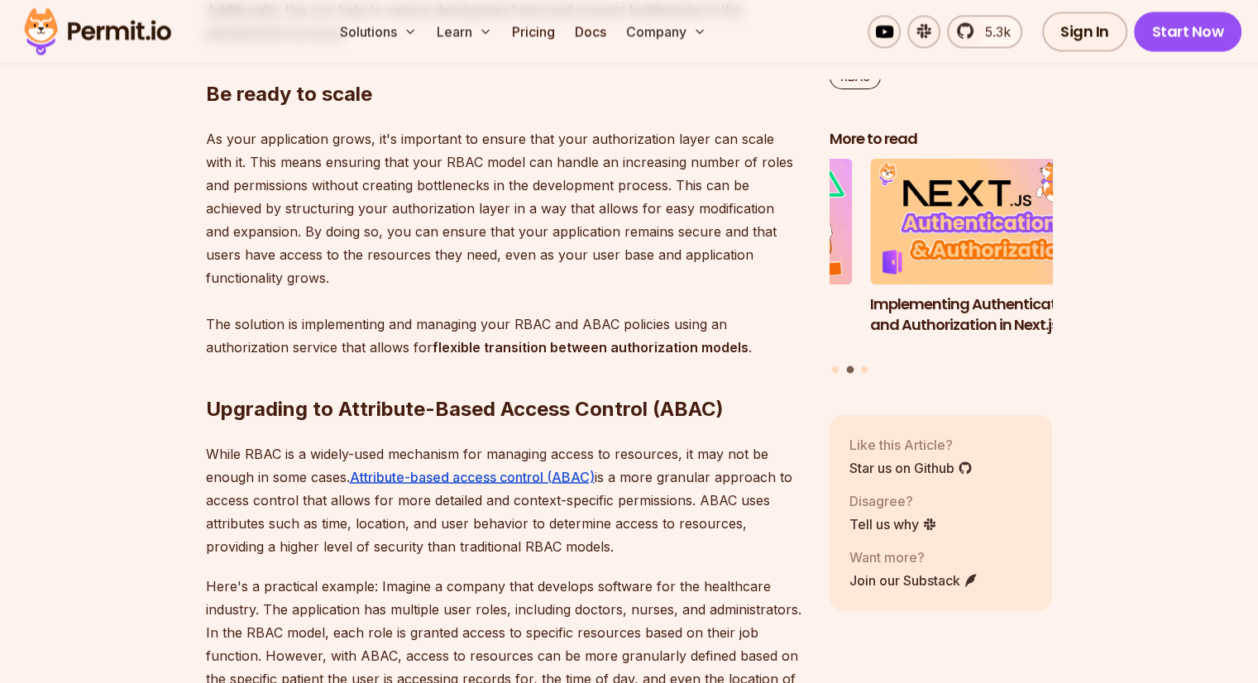
drag, startPoint x: 213, startPoint y: 405, endPoint x: 610, endPoint y: 497, distance: 407.0
click at [610, 497] on p "While RBAC is a widely-used mechanism for managing access to resources, it may …" at bounding box center [504, 500] width 597 height 116
click at [270, 496] on p "While RBAC is a widely-used mechanism for managing access to resources, it may …" at bounding box center [504, 500] width 597 height 116
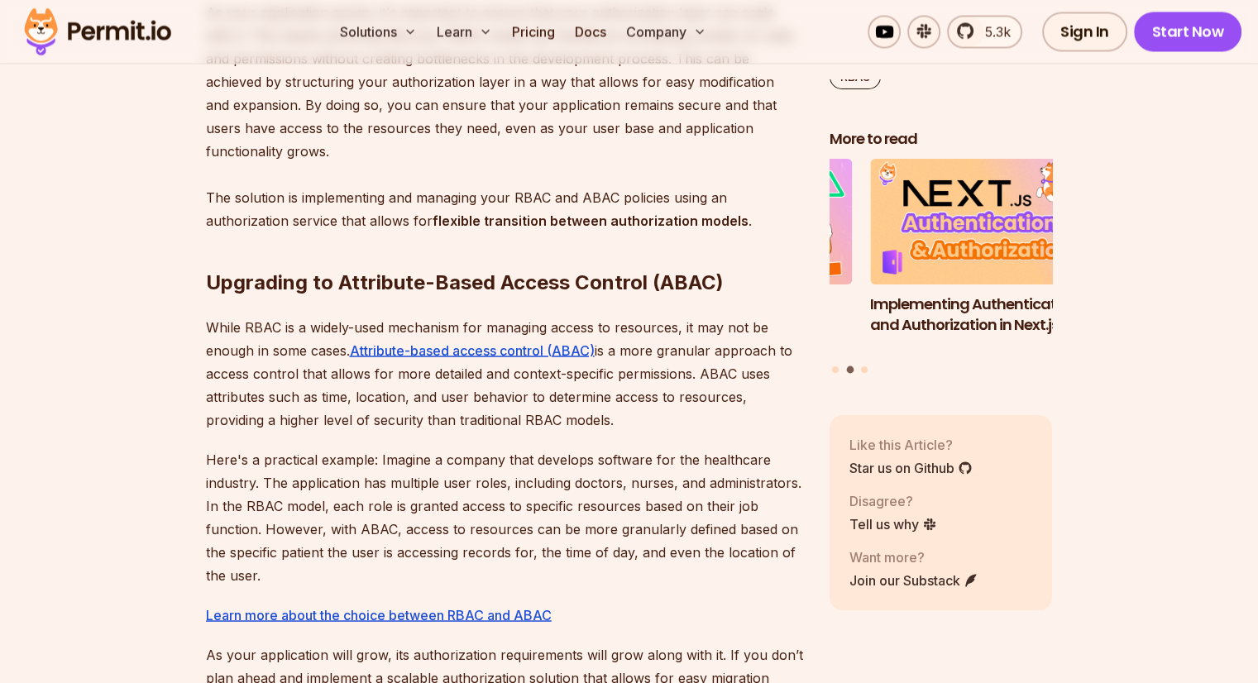
scroll to position [2896, 0]
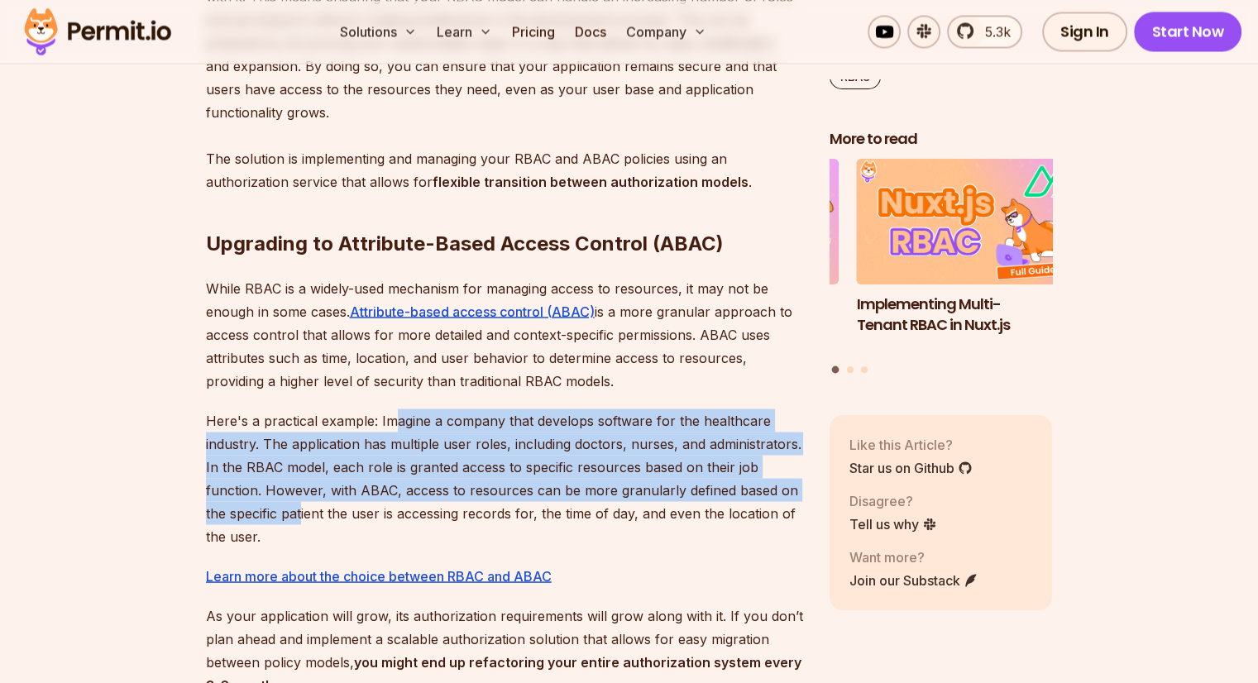
drag, startPoint x: 392, startPoint y: 371, endPoint x: 301, endPoint y: 470, distance: 134.7
click at [301, 470] on p "Here's a practical example: Imagine a company that develops software for the he…" at bounding box center [504, 478] width 597 height 139
click at [334, 448] on p "Here's a practical example: Imagine a company that develops software for the he…" at bounding box center [504, 478] width 597 height 139
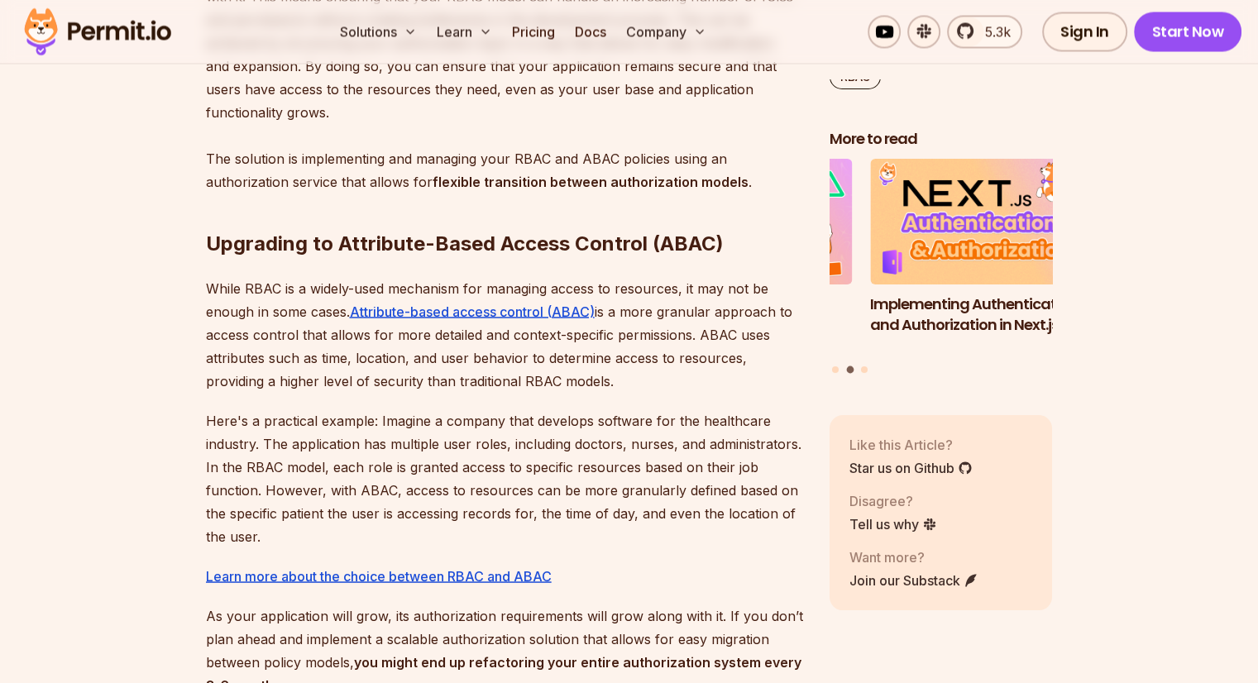
click at [472, 291] on p "While RBAC is a widely-used mechanism for managing access to resources, it may …" at bounding box center [504, 334] width 597 height 116
click at [522, 285] on p "While RBAC is a widely-used mechanism for managing access to resources, it may …" at bounding box center [504, 334] width 597 height 116
click at [335, 308] on p "While RBAC is a widely-used mechanism for managing access to resources, it may …" at bounding box center [504, 334] width 597 height 116
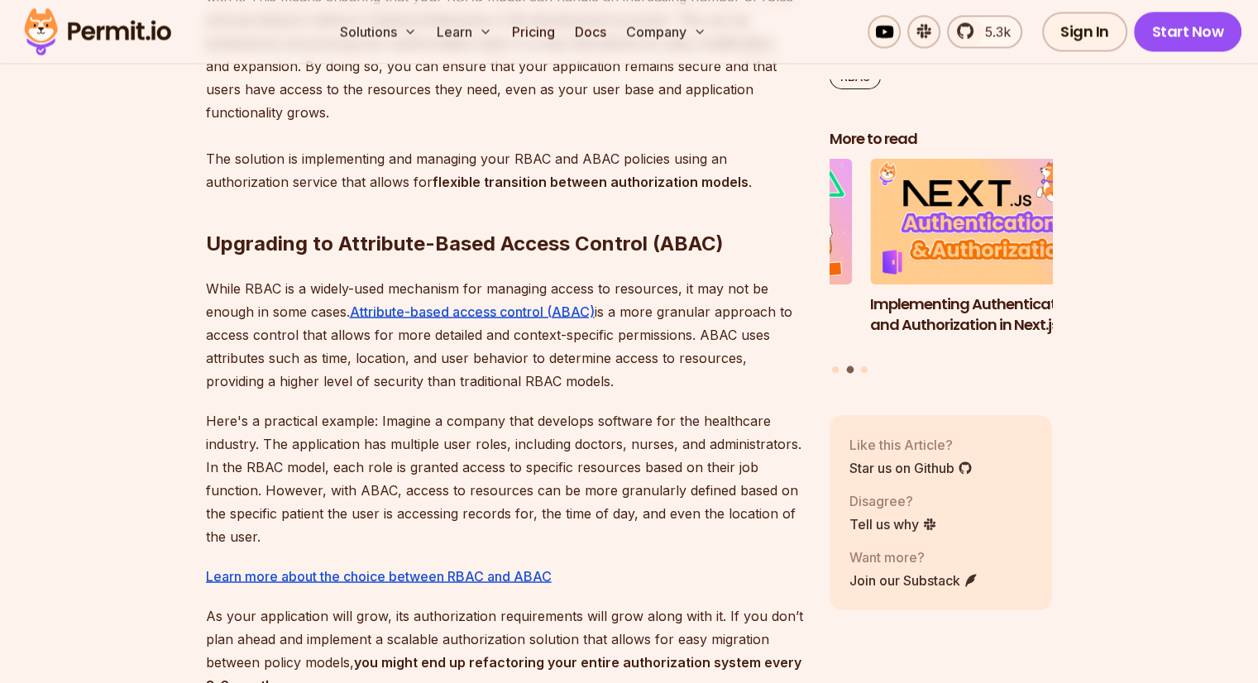
click at [328, 343] on p "While RBAC is a widely-used mechanism for managing access to resources, it may …" at bounding box center [504, 334] width 597 height 116
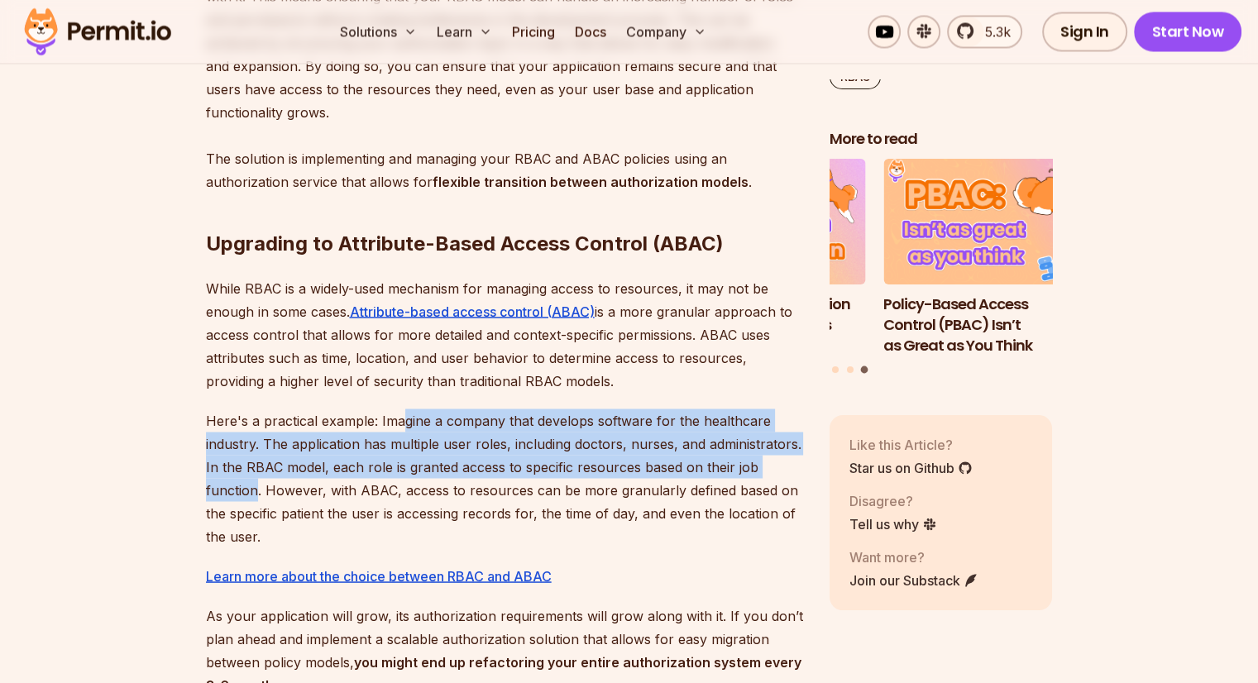
drag, startPoint x: 400, startPoint y: 371, endPoint x: 257, endPoint y: 438, distance: 157.7
click at [257, 438] on p "Here's a practical example: Imagine a company that develops software for the he…" at bounding box center [504, 478] width 597 height 139
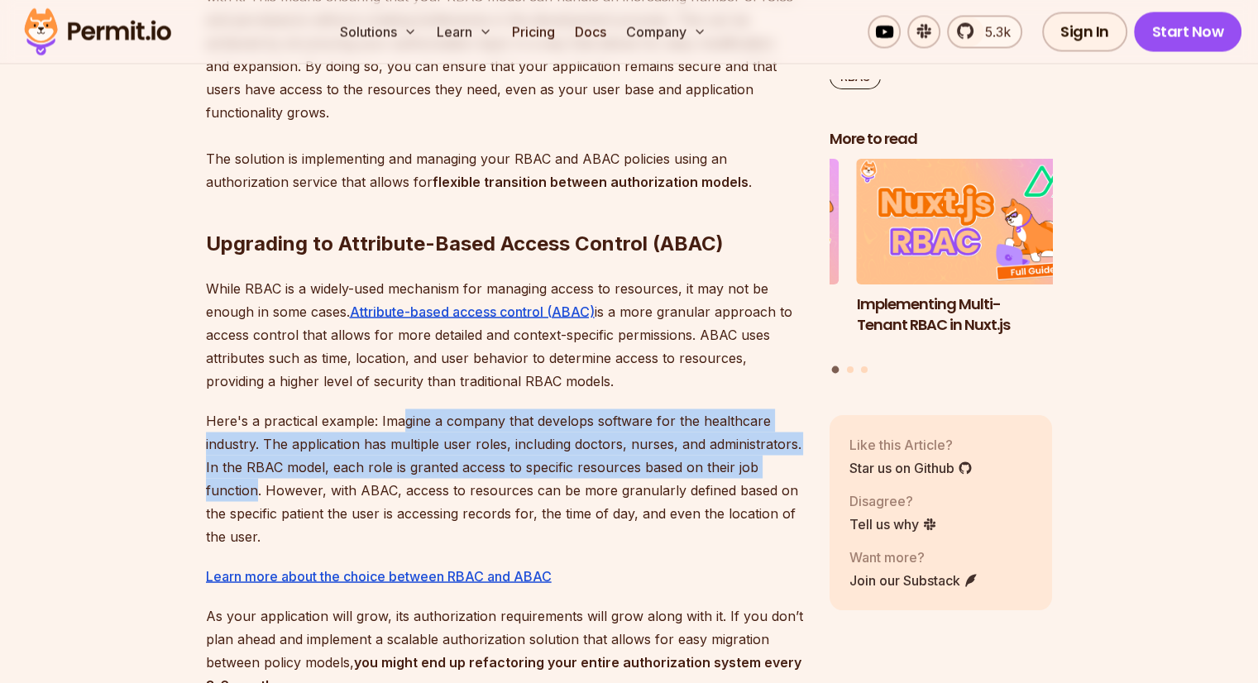
click at [255, 421] on p "Here's a practical example: Imagine a company that develops software for the he…" at bounding box center [504, 478] width 597 height 139
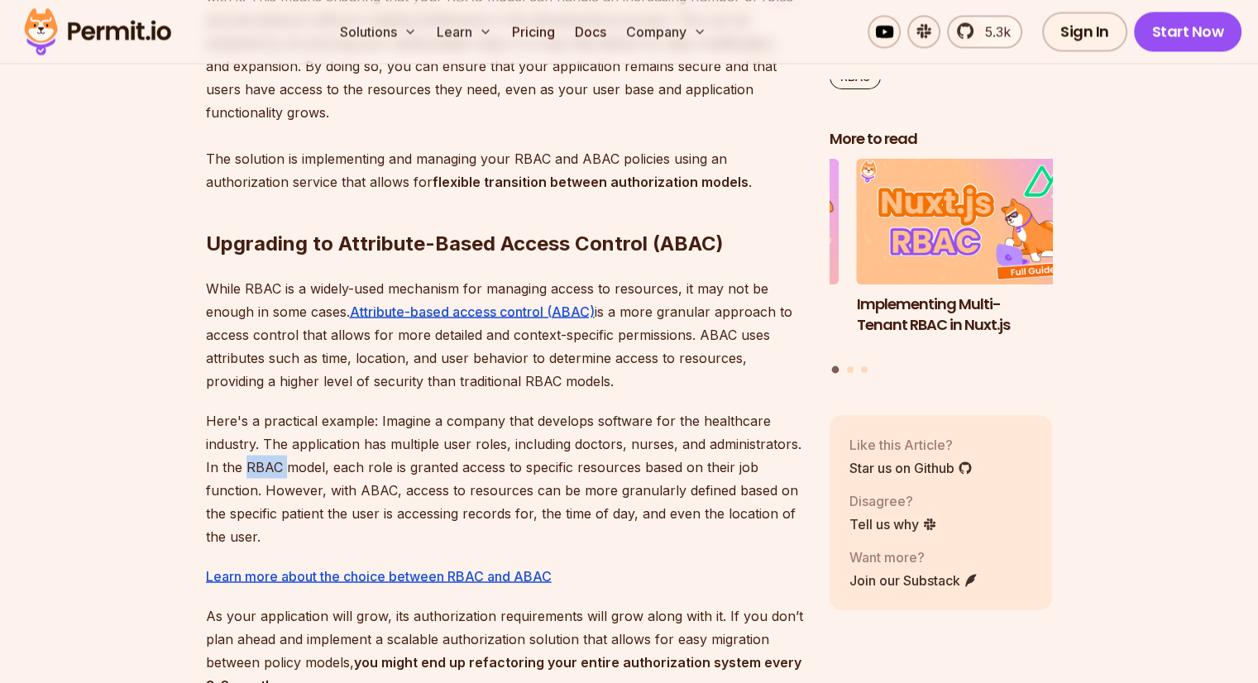
click at [255, 421] on p "Here's a practical example: Imagine a company that develops software for the he…" at bounding box center [504, 478] width 597 height 139
click at [307, 415] on p "Here's a practical example: Imagine a company that develops software for the he…" at bounding box center [504, 478] width 597 height 139
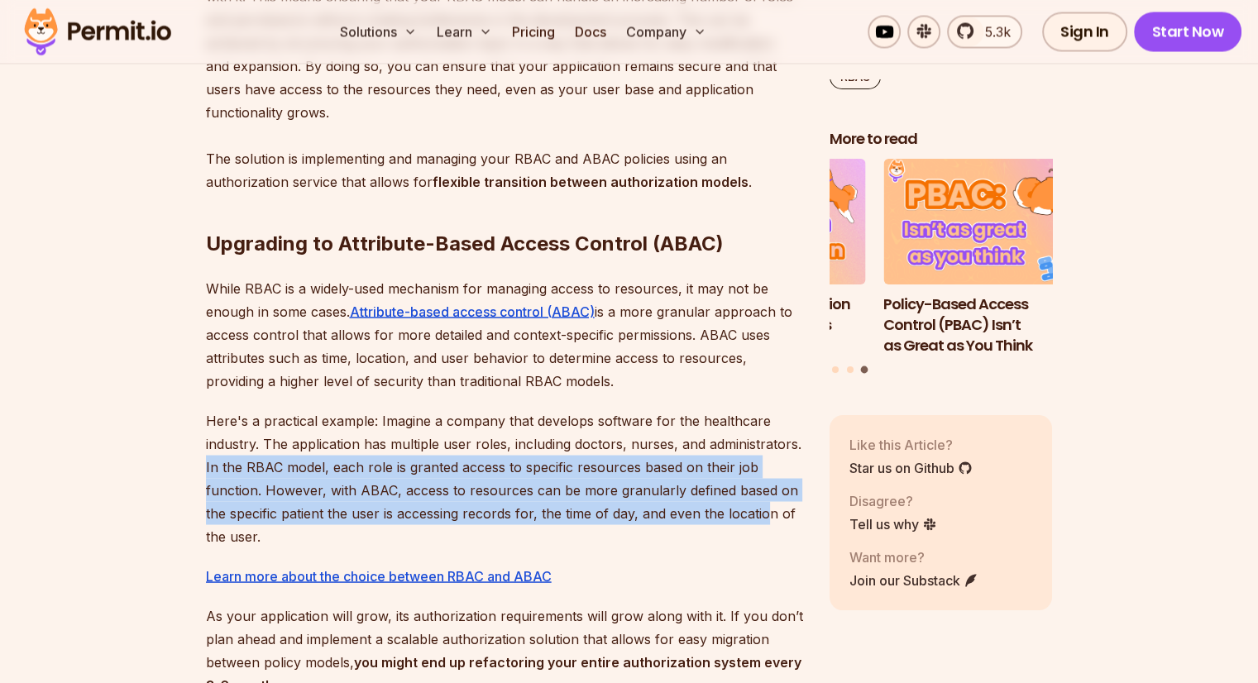
drag, startPoint x: 205, startPoint y: 414, endPoint x: 770, endPoint y: 464, distance: 567.3
click at [770, 464] on p "Here's a practical example: Imagine a company that develops software for the he…" at bounding box center [504, 478] width 597 height 139
click at [643, 458] on p "Here's a practical example: Imagine a company that develops software for the he…" at bounding box center [504, 478] width 597 height 139
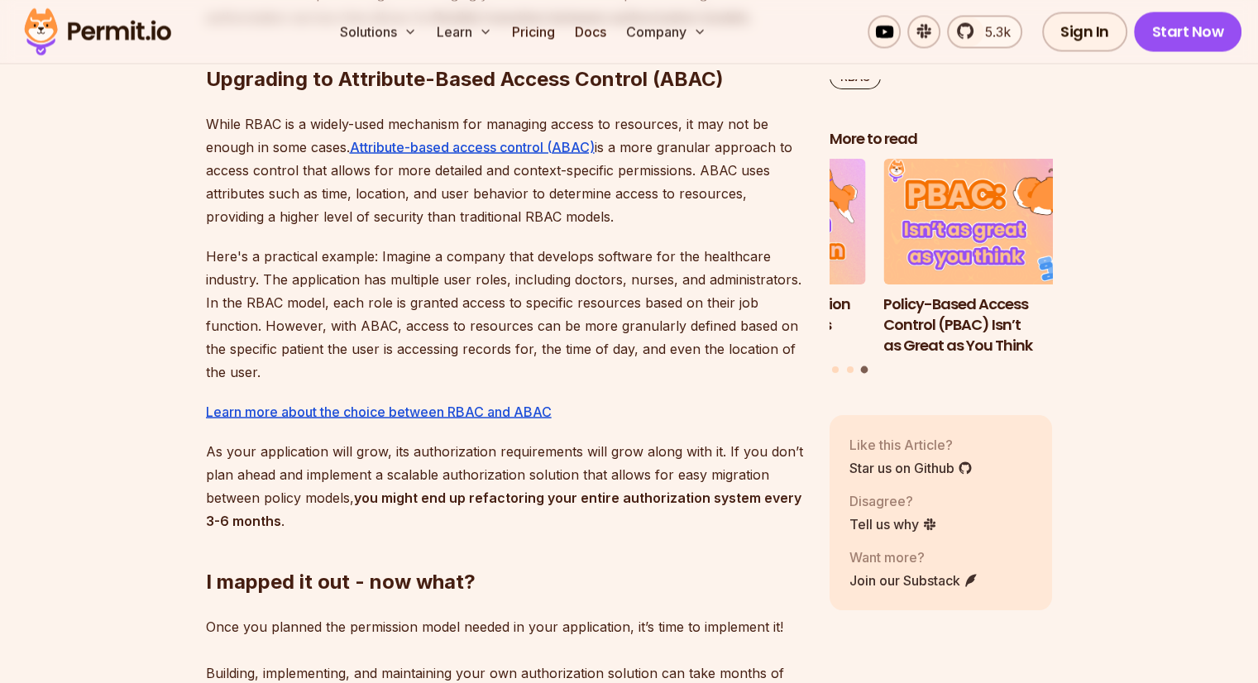
scroll to position [3061, 0]
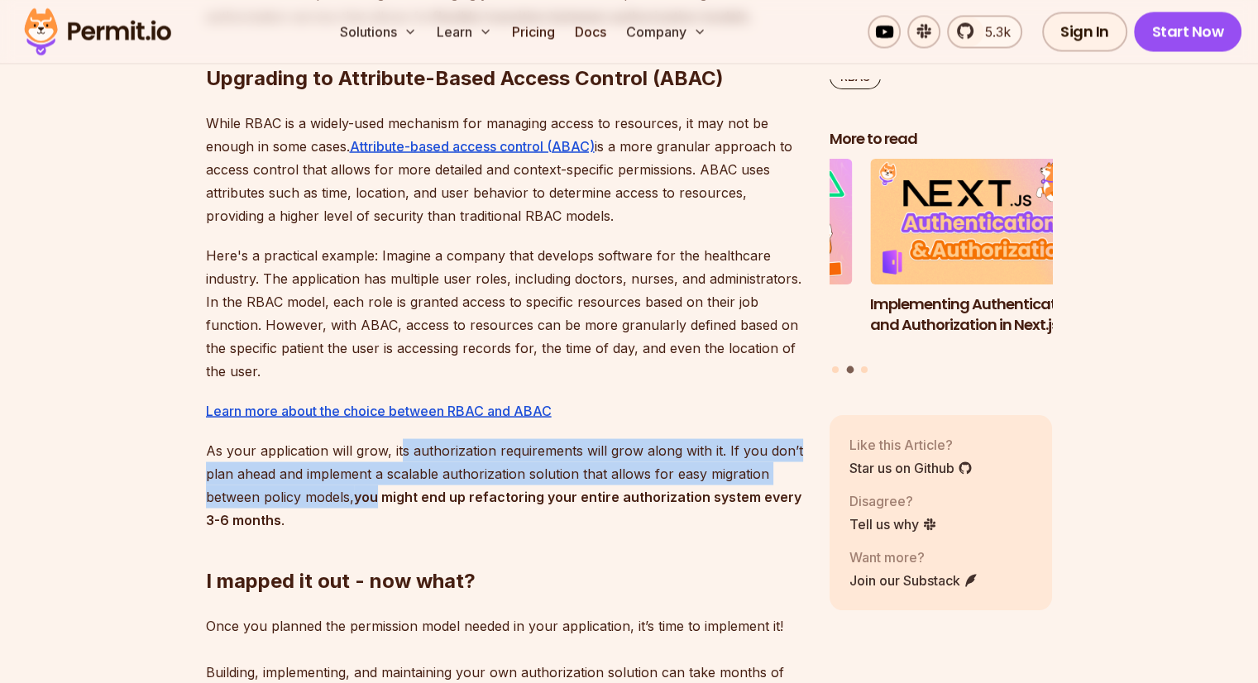
drag, startPoint x: 397, startPoint y: 403, endPoint x: 371, endPoint y: 447, distance: 51.2
click at [378, 448] on p "As your application will grow, its authorization requirements will grow along w…" at bounding box center [504, 484] width 597 height 93
click at [366, 488] on strong "you might end up refactoring your entire authorization system every 3-6 months" at bounding box center [504, 508] width 596 height 40
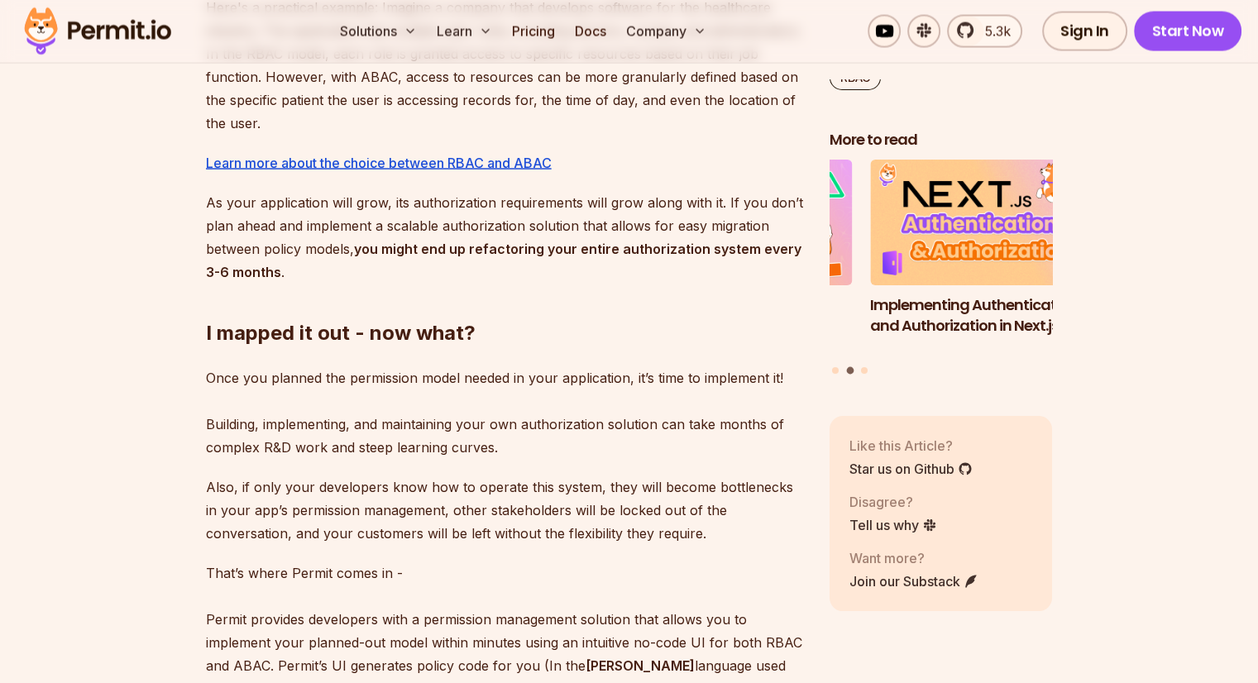
scroll to position [3309, 0]
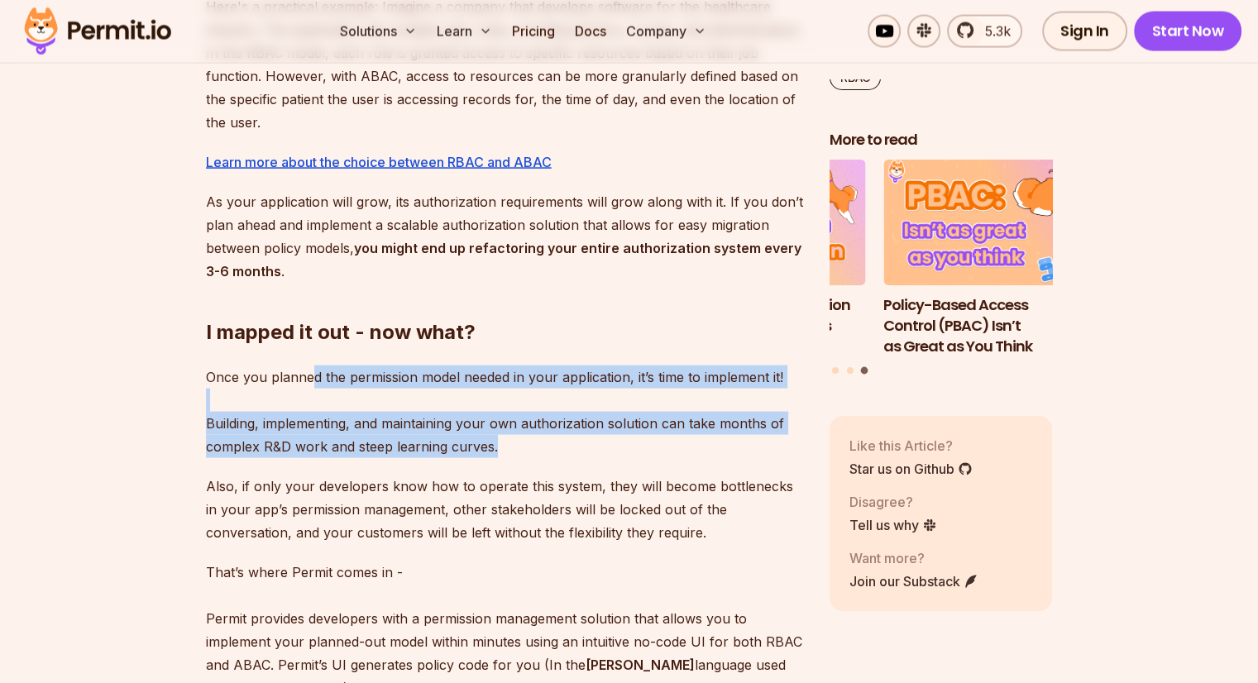
drag, startPoint x: 308, startPoint y: 324, endPoint x: 496, endPoint y: 400, distance: 202.6
click at [496, 400] on p "Once you planned the permission model needed in your application, it’s time to …" at bounding box center [504, 412] width 597 height 93
drag, startPoint x: 248, startPoint y: 442, endPoint x: 636, endPoint y: 486, distance: 390.5
click at [649, 487] on p "Also, if only your developers know how to operate this system, they will become…" at bounding box center [504, 509] width 597 height 69
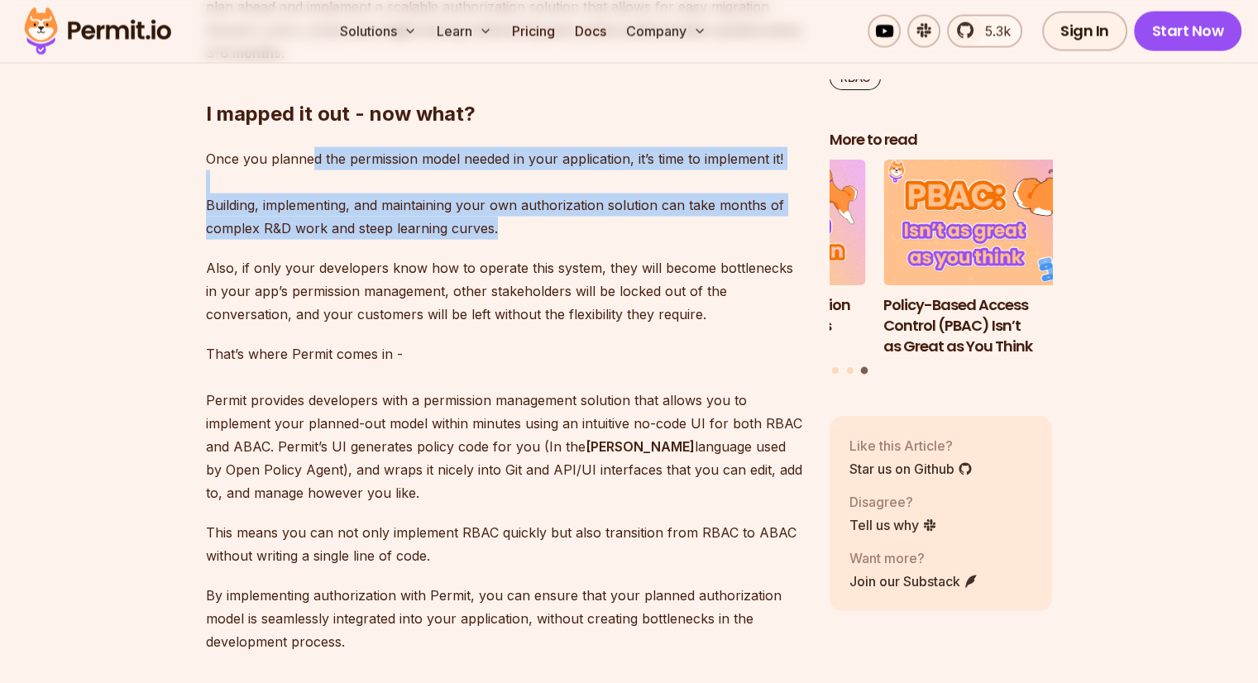
scroll to position [3558, 0]
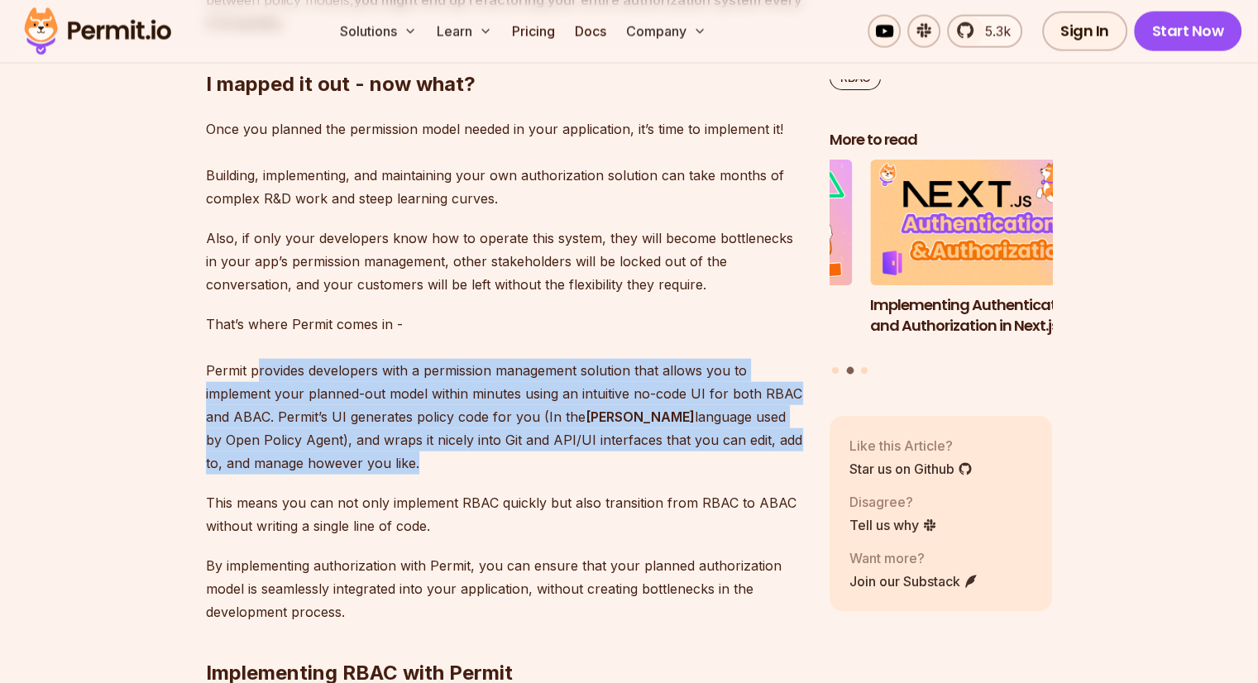
drag, startPoint x: 257, startPoint y: 322, endPoint x: 391, endPoint y: 410, distance: 159.5
click at [391, 410] on p "That’s where Permit comes in - Permit provides developers with a permission man…" at bounding box center [504, 394] width 597 height 162
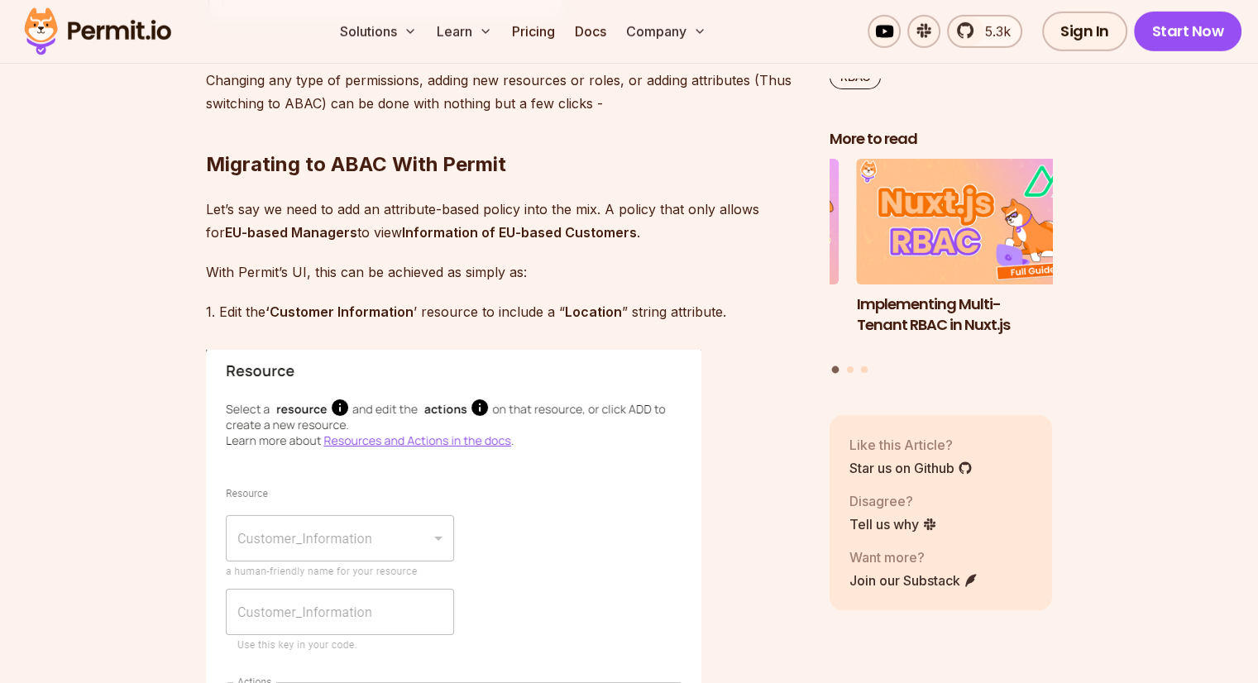
scroll to position [5378, 0]
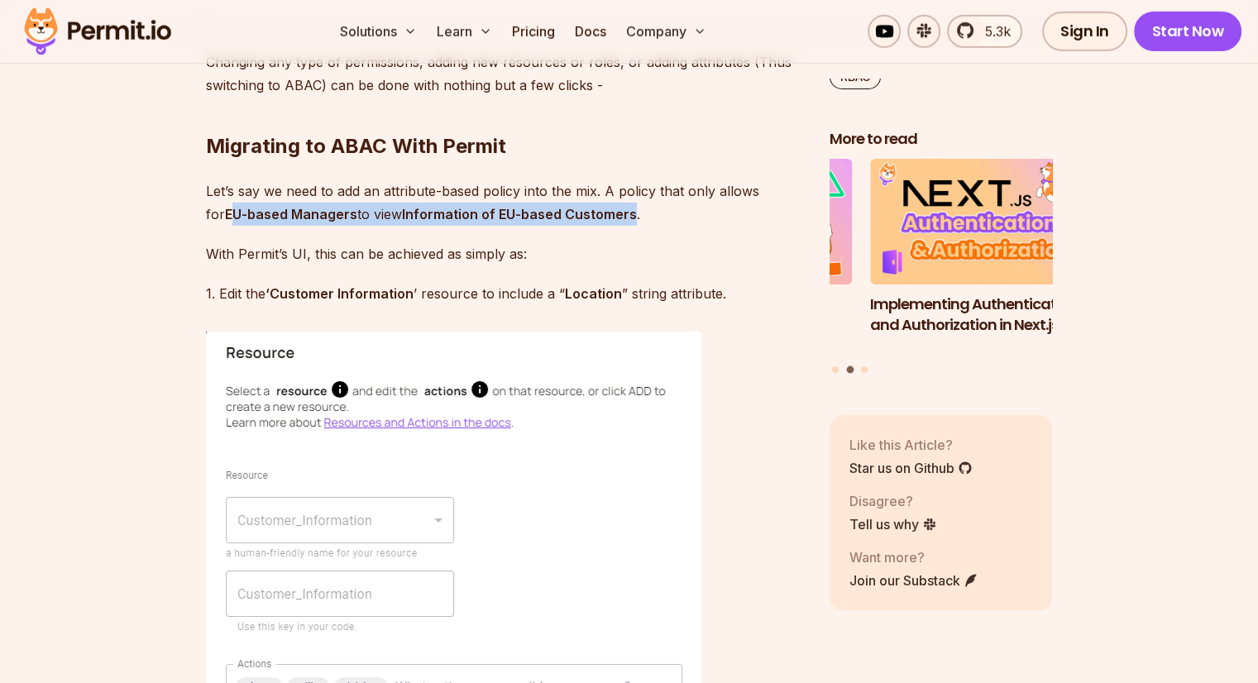
drag, startPoint x: 232, startPoint y: 163, endPoint x: 640, endPoint y: 175, distance: 408.1
click at [640, 180] on p "Let’s say we need to add an attribute-based policy into the mix. A policy that …" at bounding box center [504, 203] width 597 height 46
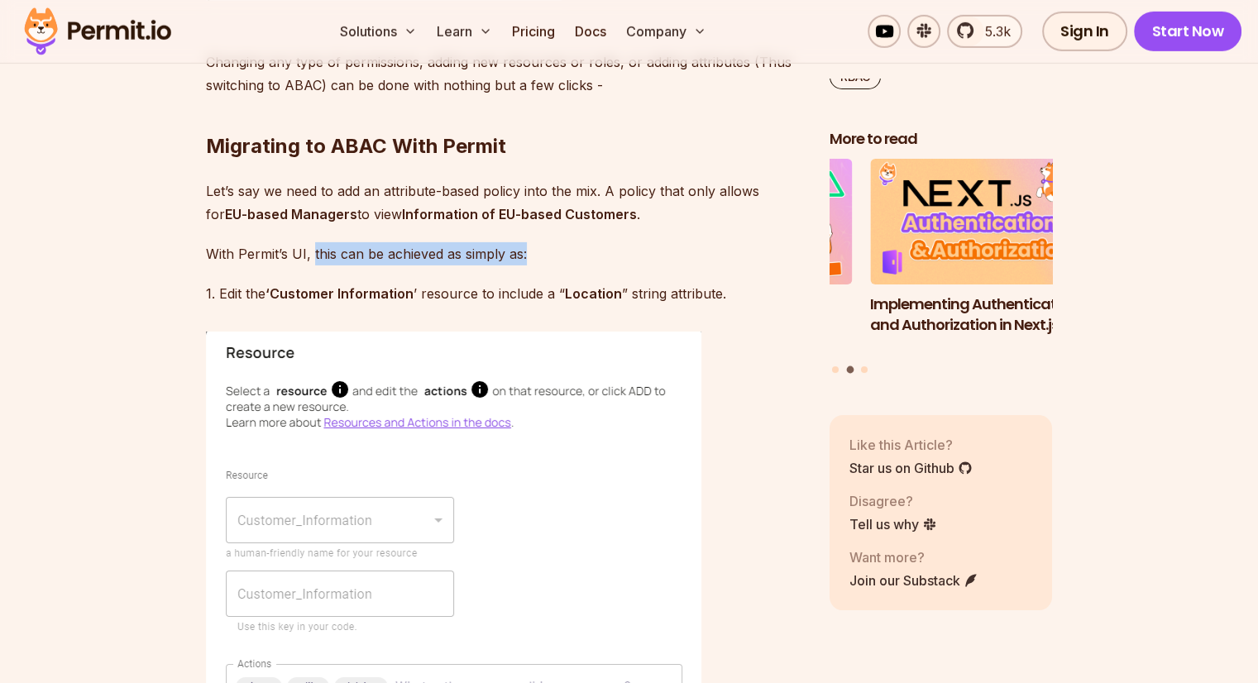
drag, startPoint x: 313, startPoint y: 204, endPoint x: 536, endPoint y: 196, distance: 223.5
click at [536, 242] on p "With Permit’s UI, this can be achieved as simply as:" at bounding box center [504, 253] width 597 height 23
click at [548, 242] on p "With Permit’s UI, this can be achieved as simply as:" at bounding box center [504, 253] width 597 height 23
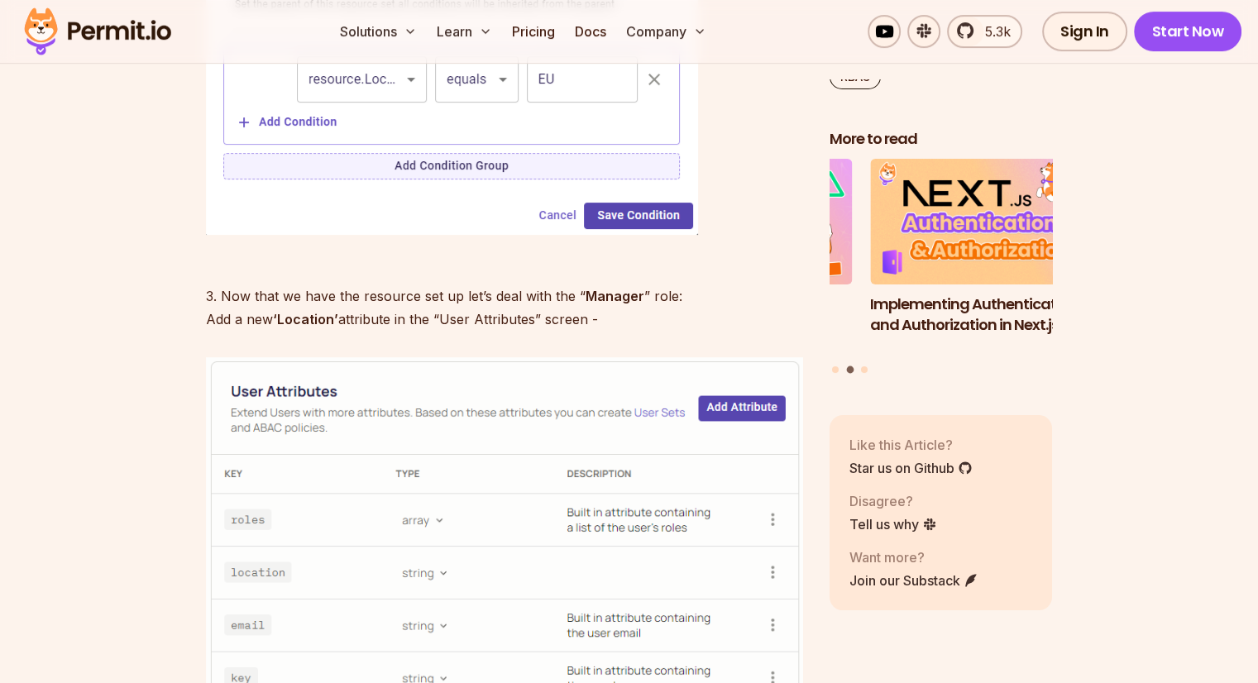
scroll to position [6784, 0]
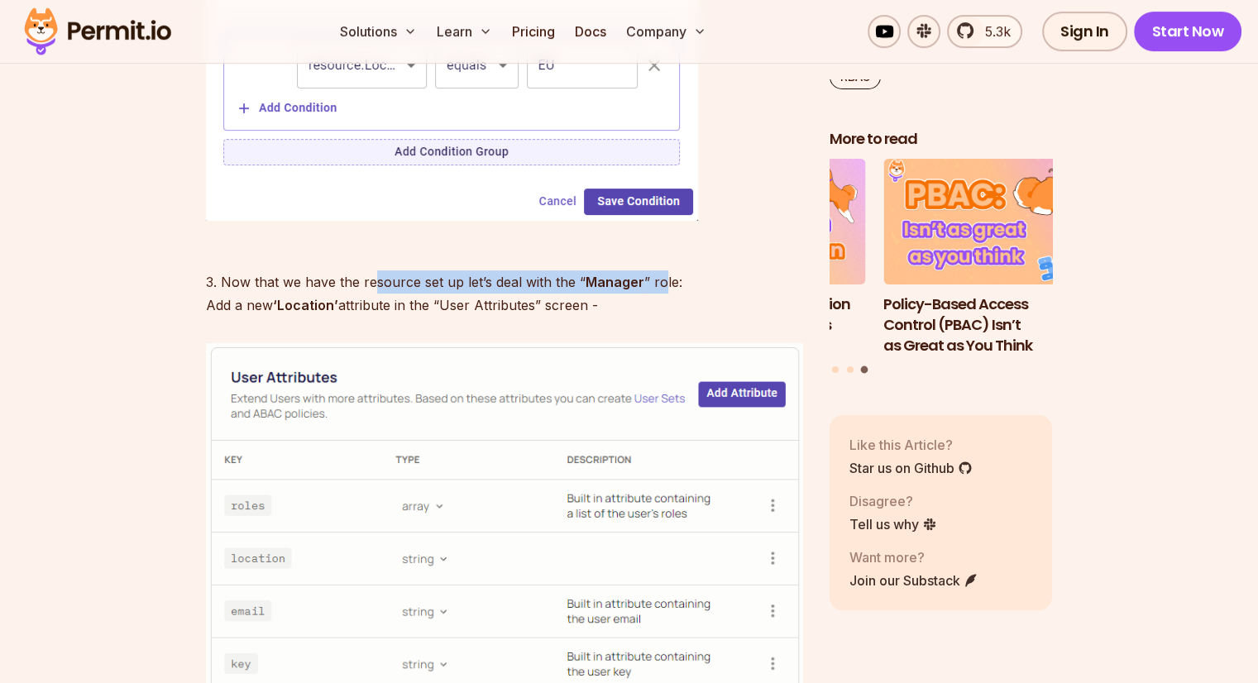
drag, startPoint x: 374, startPoint y: 233, endPoint x: 658, endPoint y: 233, distance: 283.8
click at [658, 247] on p "3. Now that we have the resource set up let’s deal with the “ Manager ” role: A…" at bounding box center [504, 281] width 597 height 69
click at [405, 269] on p "3. Now that we have the resource set up let’s deal with the “ Manager ” role: A…" at bounding box center [504, 281] width 597 height 69
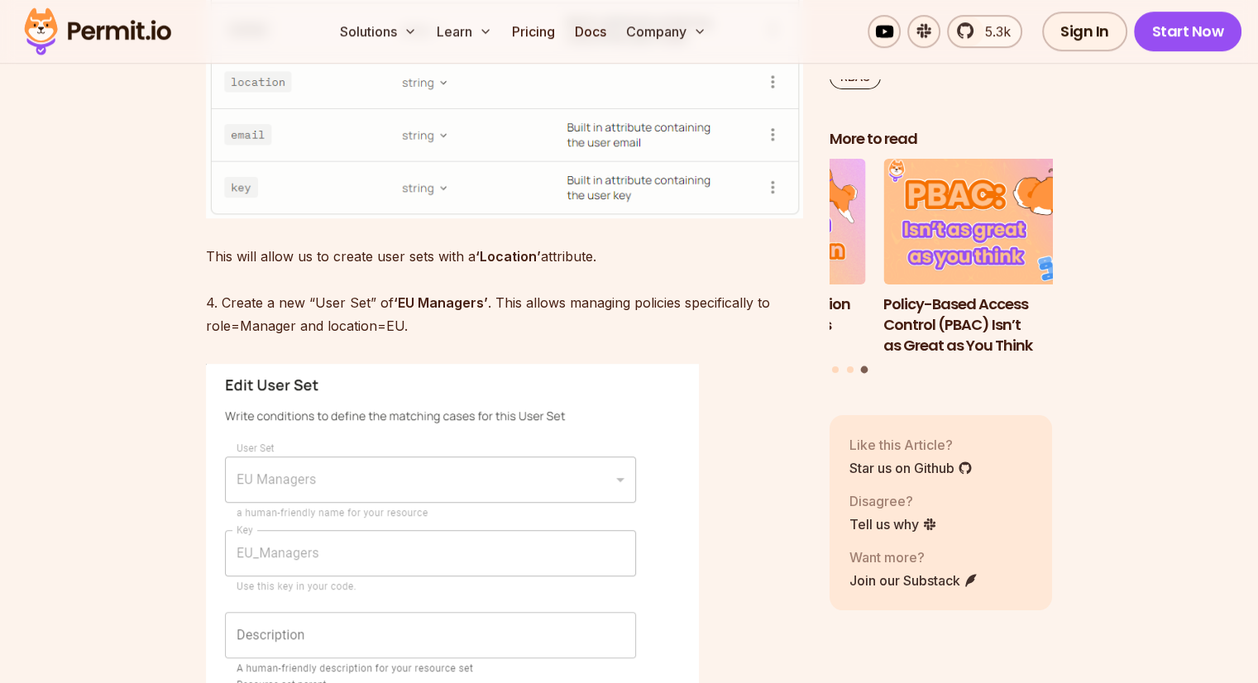
scroll to position [7281, 0]
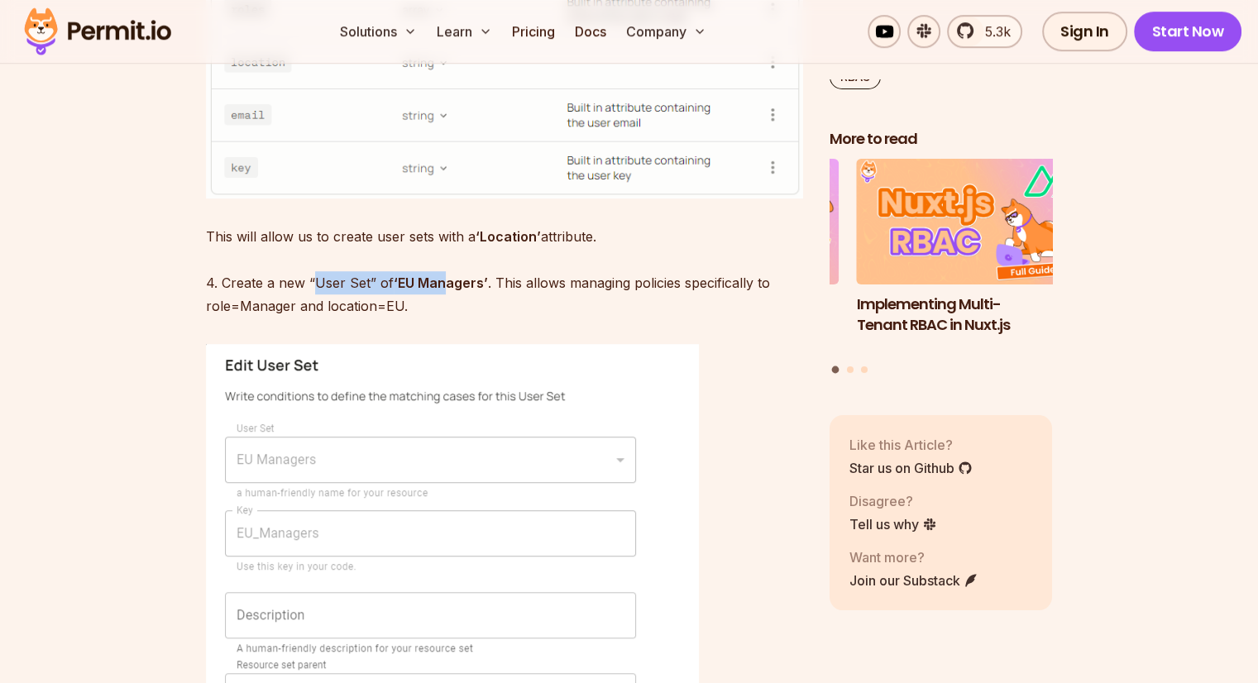
drag, startPoint x: 317, startPoint y: 235, endPoint x: 443, endPoint y: 237, distance: 125.8
click at [443, 237] on p "This will allow us to create user sets with a ‘Location’ attribute. 4. Create a…" at bounding box center [504, 271] width 597 height 93
click at [475, 259] on p "This will allow us to create user sets with a ‘Location’ attribute. 4. Create a…" at bounding box center [504, 271] width 597 height 93
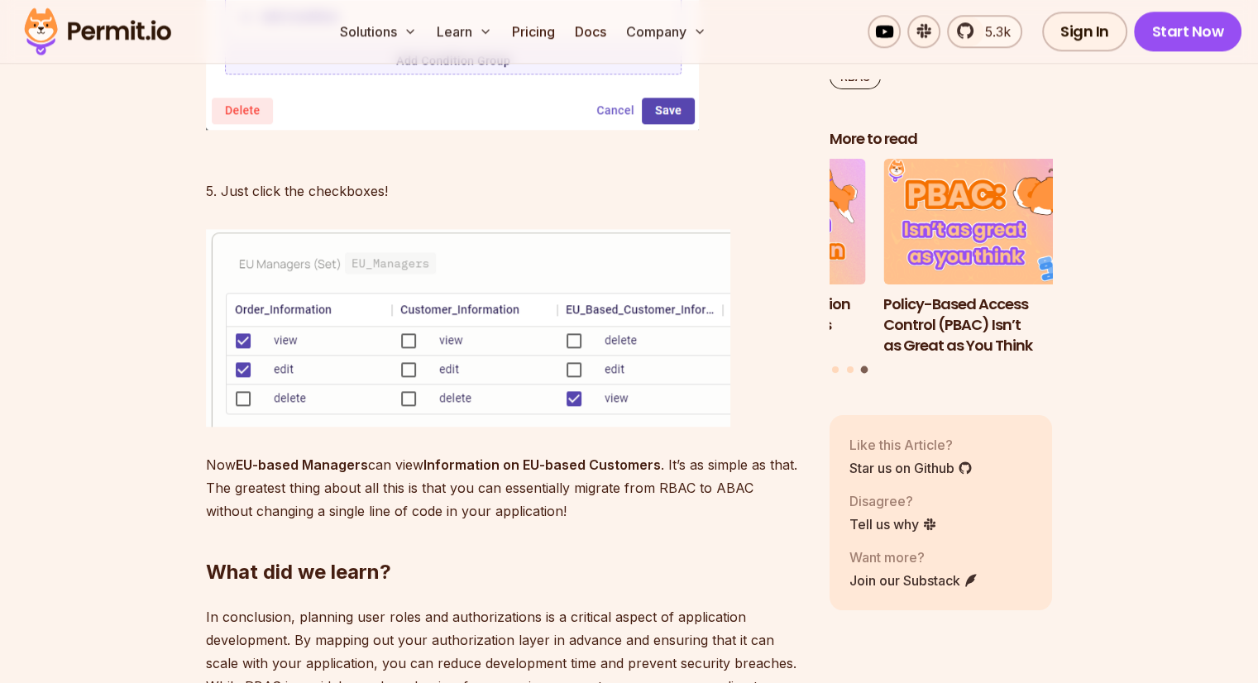
scroll to position [8191, 0]
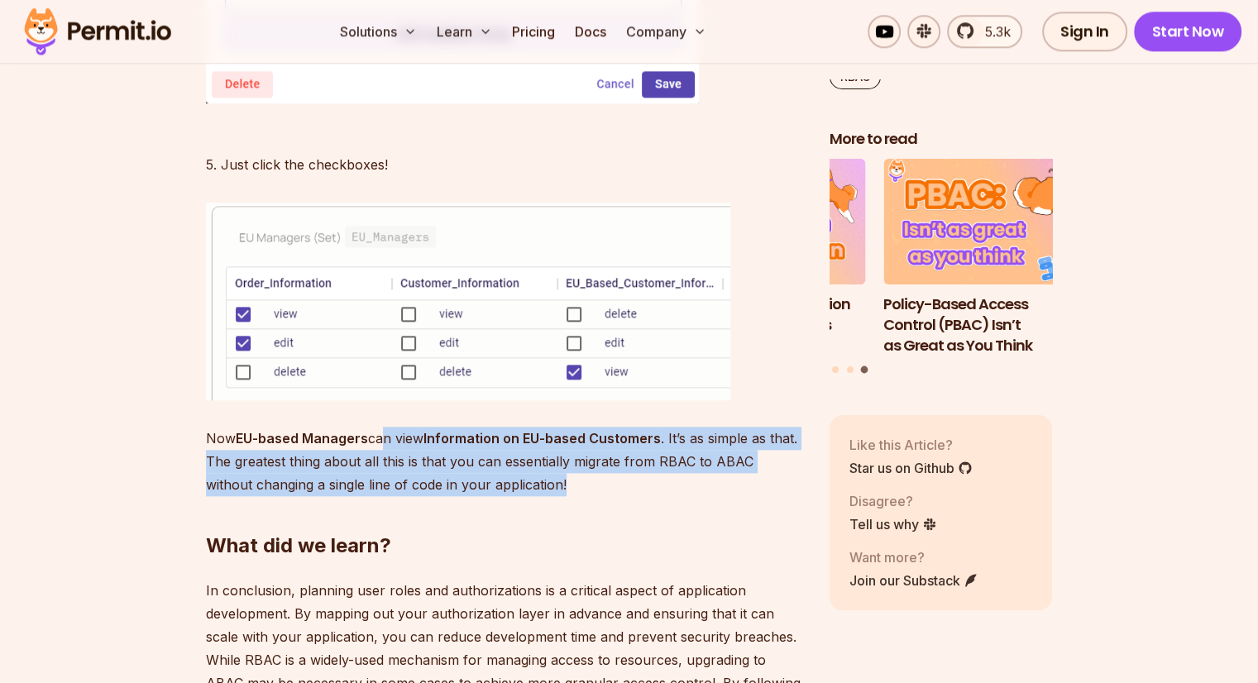
drag, startPoint x: 378, startPoint y: 388, endPoint x: 513, endPoint y: 434, distance: 142.6
click at [513, 434] on p "Now EU-based Managers can view Information on EU-based Customers . It’s as simp…" at bounding box center [504, 461] width 597 height 69
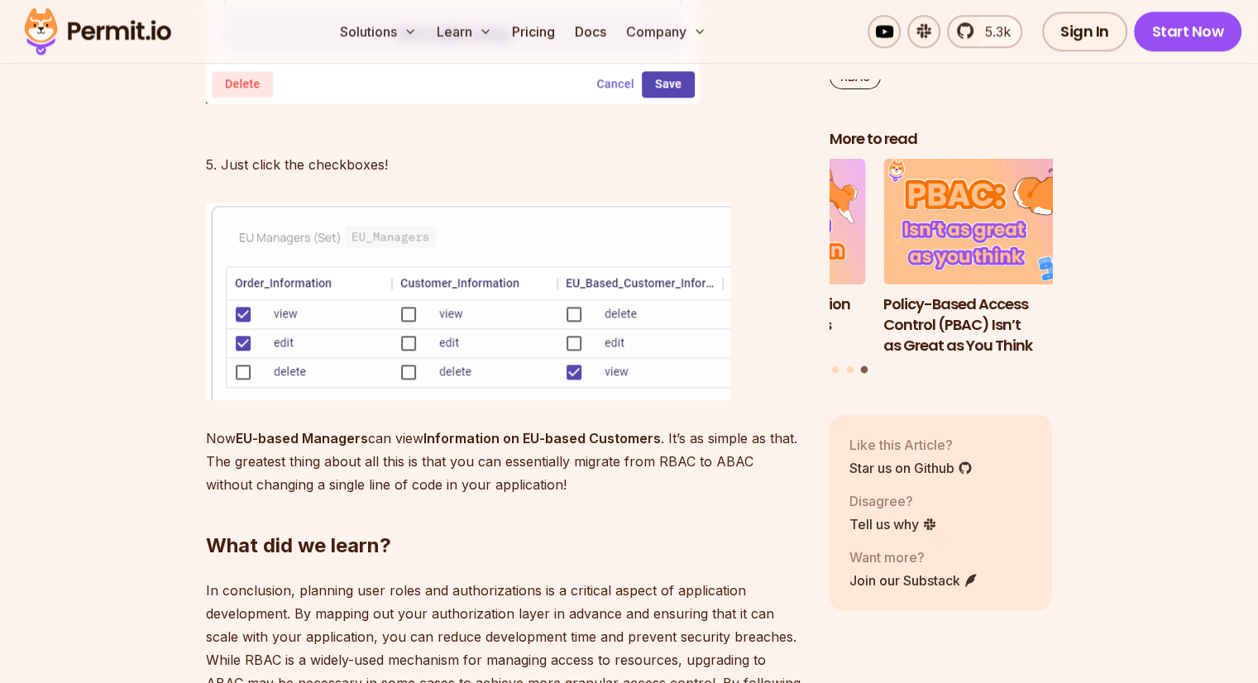
click at [539, 467] on h2 "What did we learn?" at bounding box center [504, 513] width 597 height 93
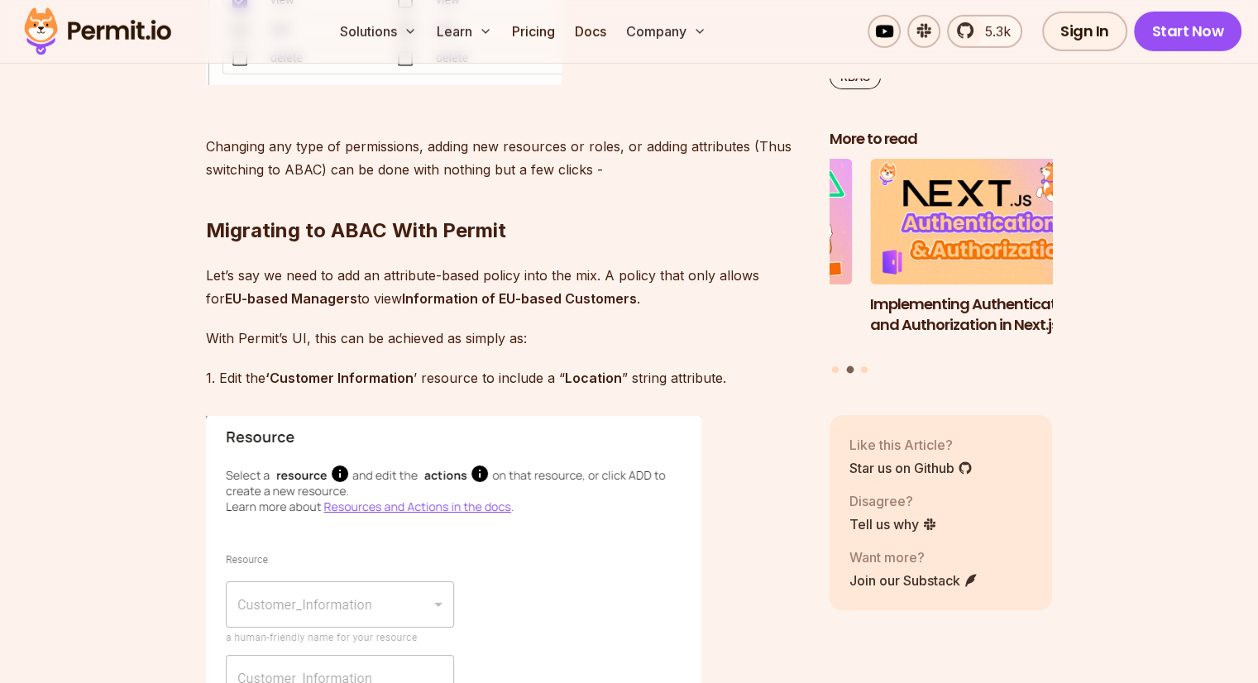
scroll to position [5295, 0]
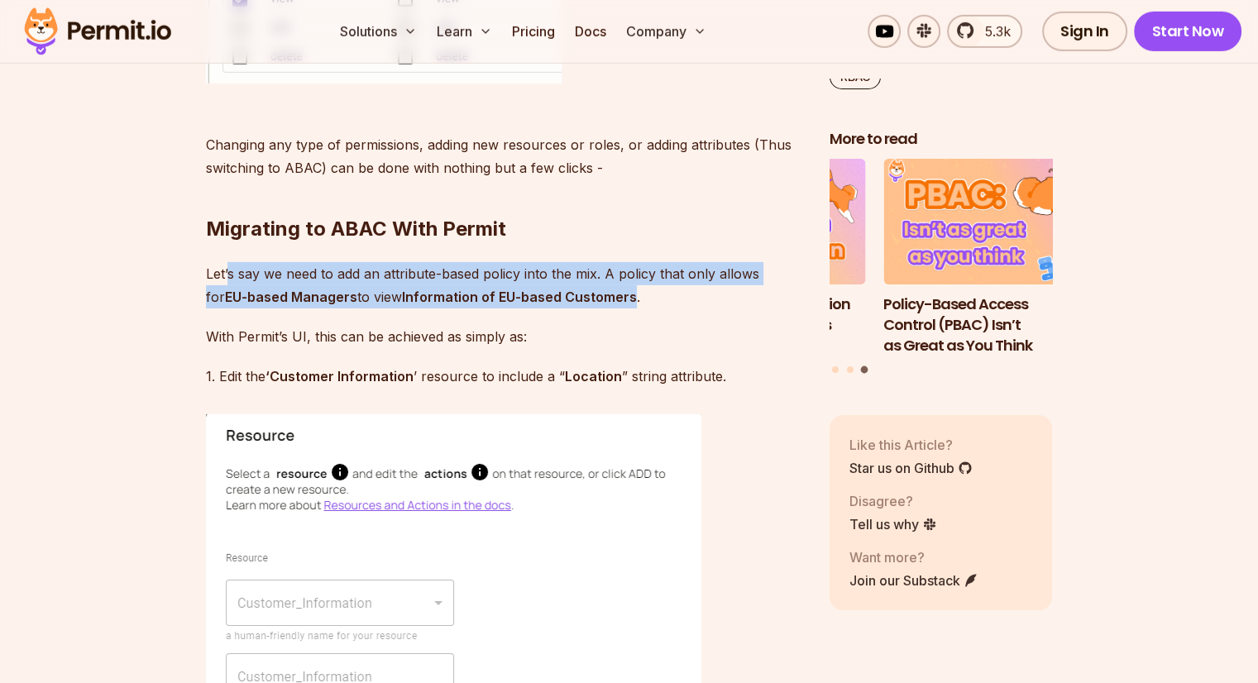
drag, startPoint x: 227, startPoint y: 226, endPoint x: 640, endPoint y: 247, distance: 413.4
click at [640, 262] on p "Let’s say we need to add an attribute-based policy into the mix. A policy that …" at bounding box center [504, 285] width 597 height 46
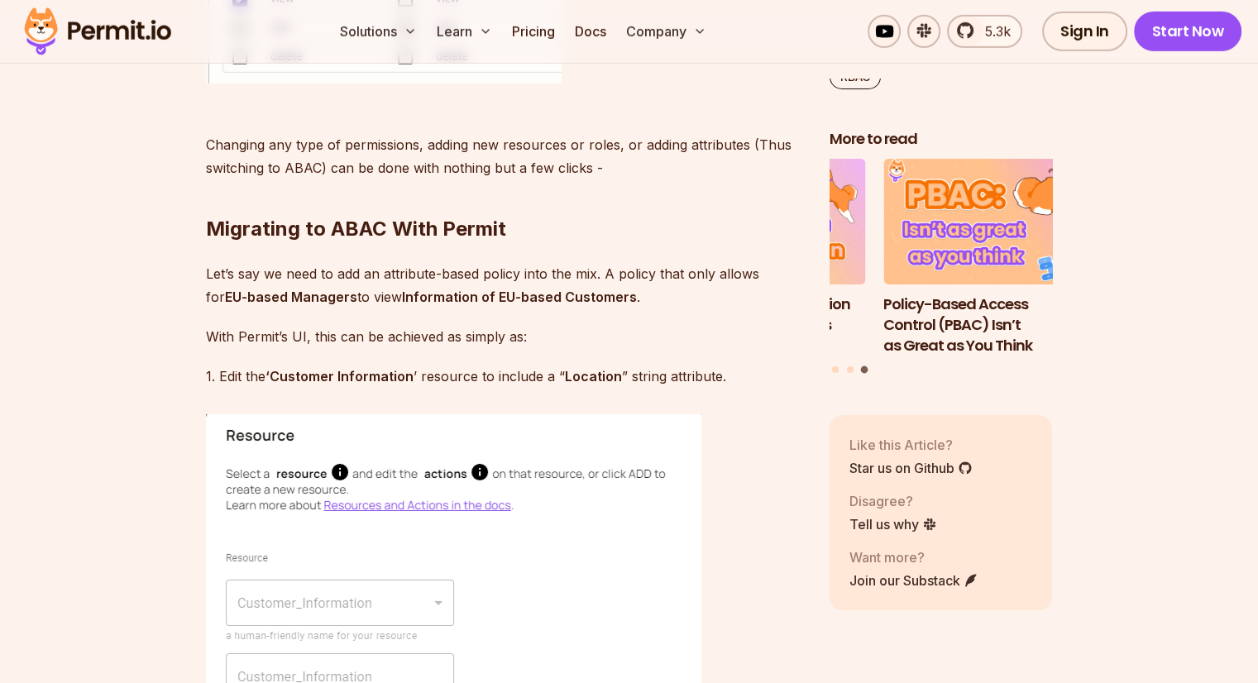
click at [264, 325] on p "With Permit’s UI, this can be achieved as simply as:" at bounding box center [504, 336] width 597 height 23
click at [261, 325] on p "With Permit’s UI, this can be achieved as simply as:" at bounding box center [504, 336] width 597 height 23
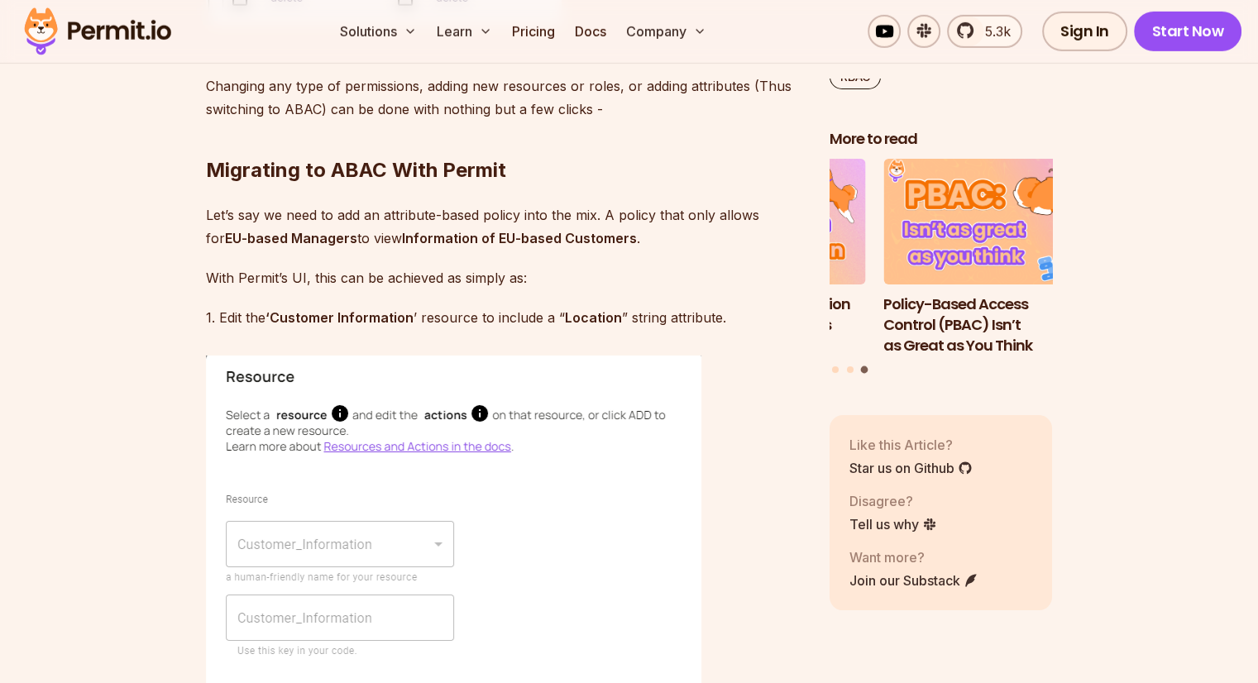
scroll to position [5460, 0]
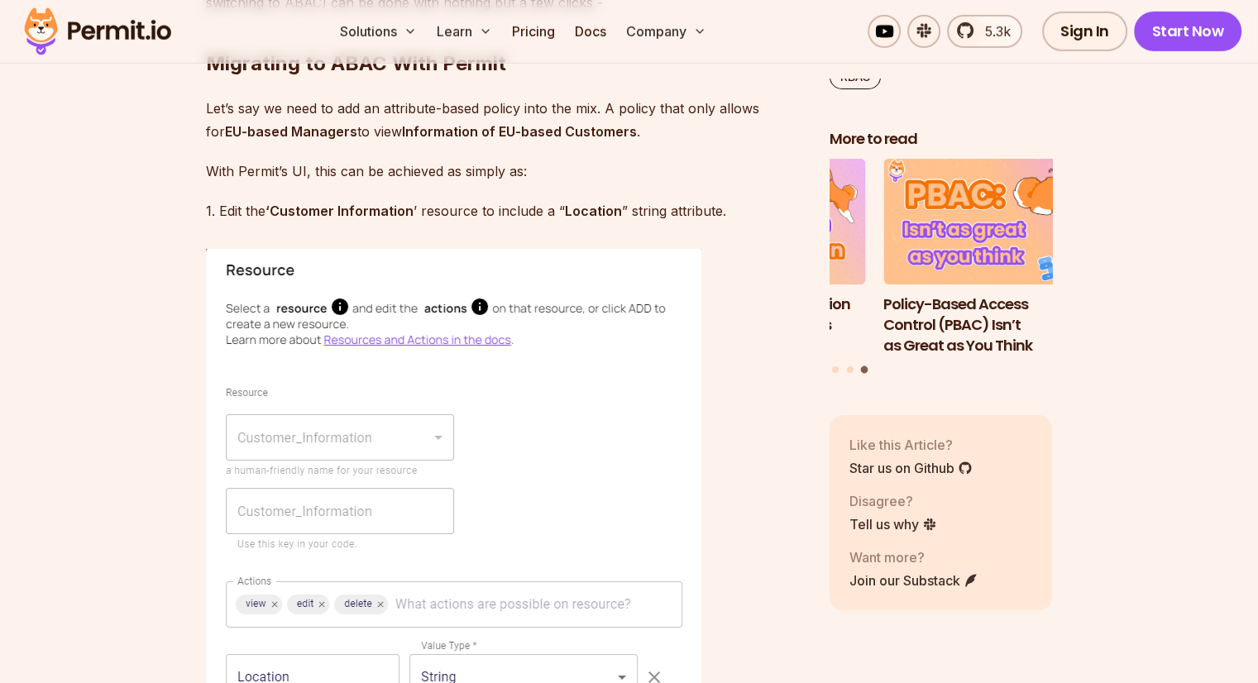
click at [315, 203] on strong "‘Customer Information" at bounding box center [340, 211] width 148 height 17
click at [373, 203] on strong "‘Customer Information" at bounding box center [340, 211] width 148 height 17
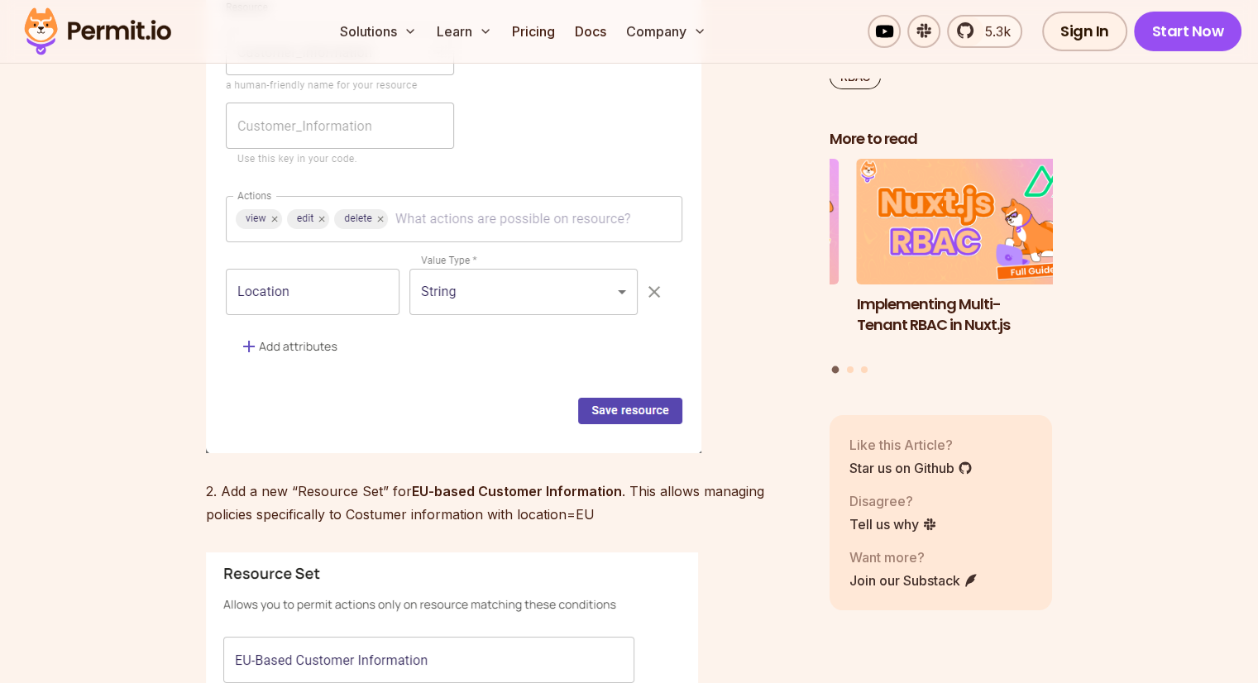
scroll to position [5874, 0]
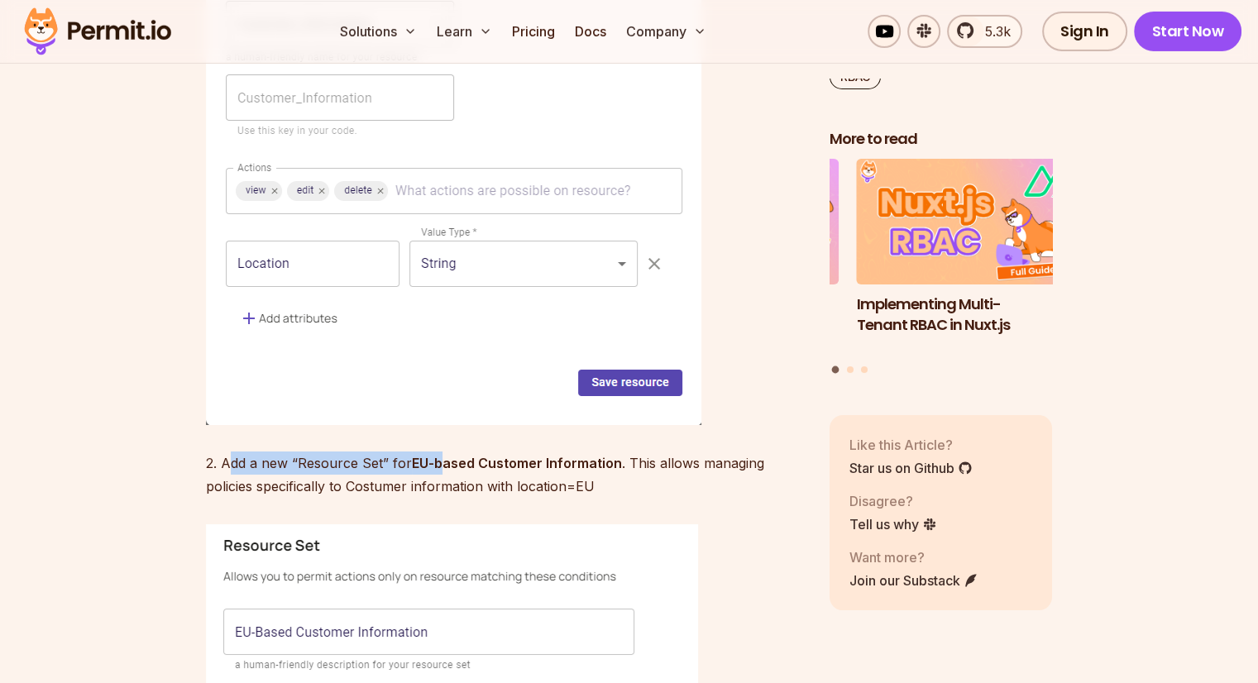
drag, startPoint x: 230, startPoint y: 418, endPoint x: 434, endPoint y: 414, distance: 204.4
click at [434, 452] on p "2. Add a new “Resource Set” for EU-based Customer Information . This allows man…" at bounding box center [504, 475] width 597 height 46
click at [608, 452] on p "2. Add a new “Resource Set” for EU-based Customer Information . This allows man…" at bounding box center [504, 475] width 597 height 46
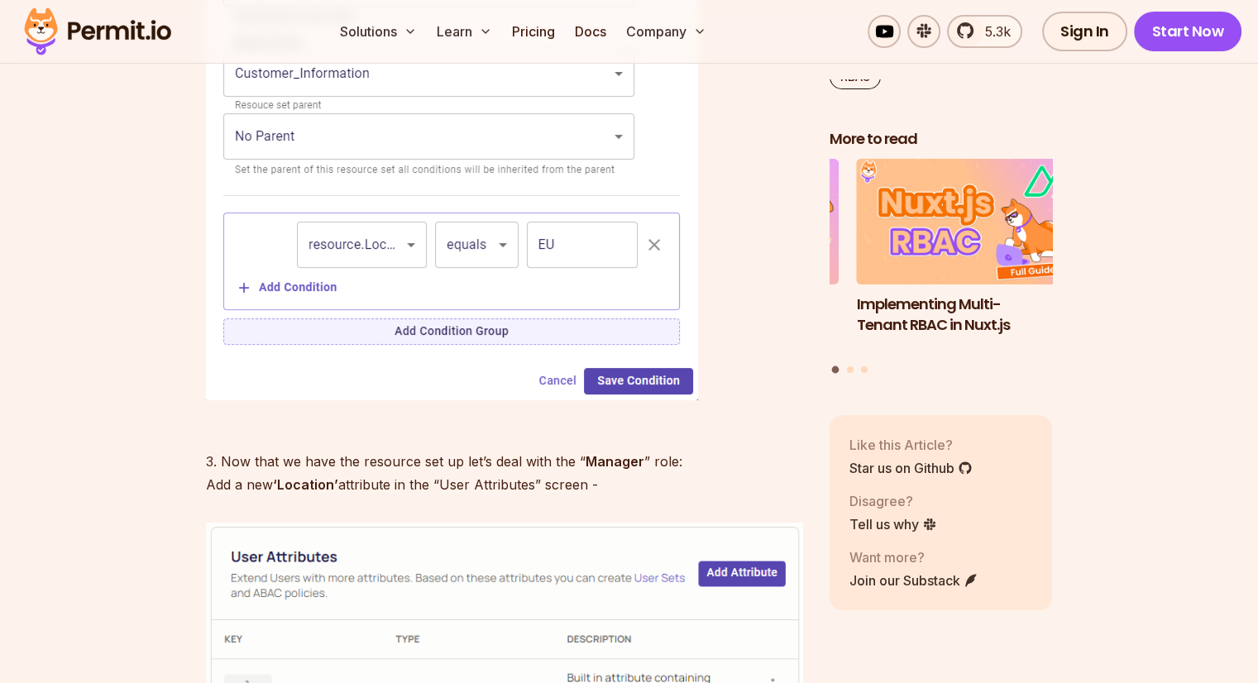
scroll to position [6702, 0]
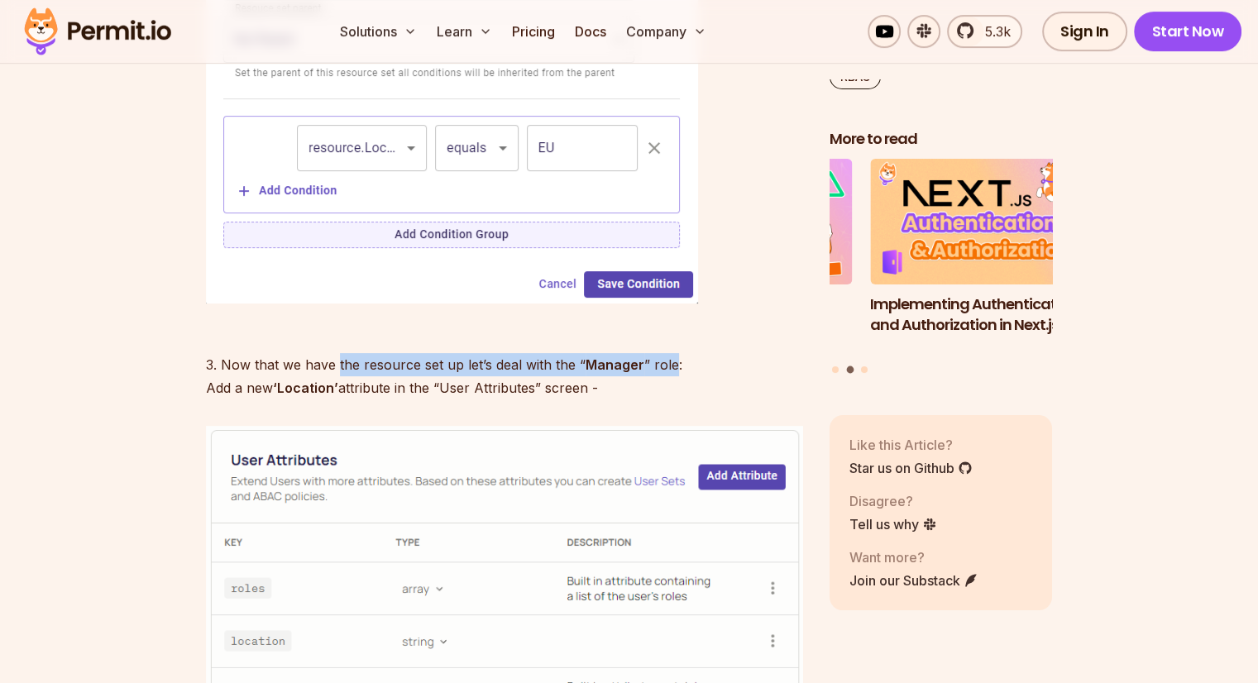
drag, startPoint x: 338, startPoint y: 313, endPoint x: 670, endPoint y: 318, distance: 332.6
click at [670, 330] on p "3. Now that we have the resource set up let’s deal with the “ Manager ” role: A…" at bounding box center [504, 364] width 597 height 69
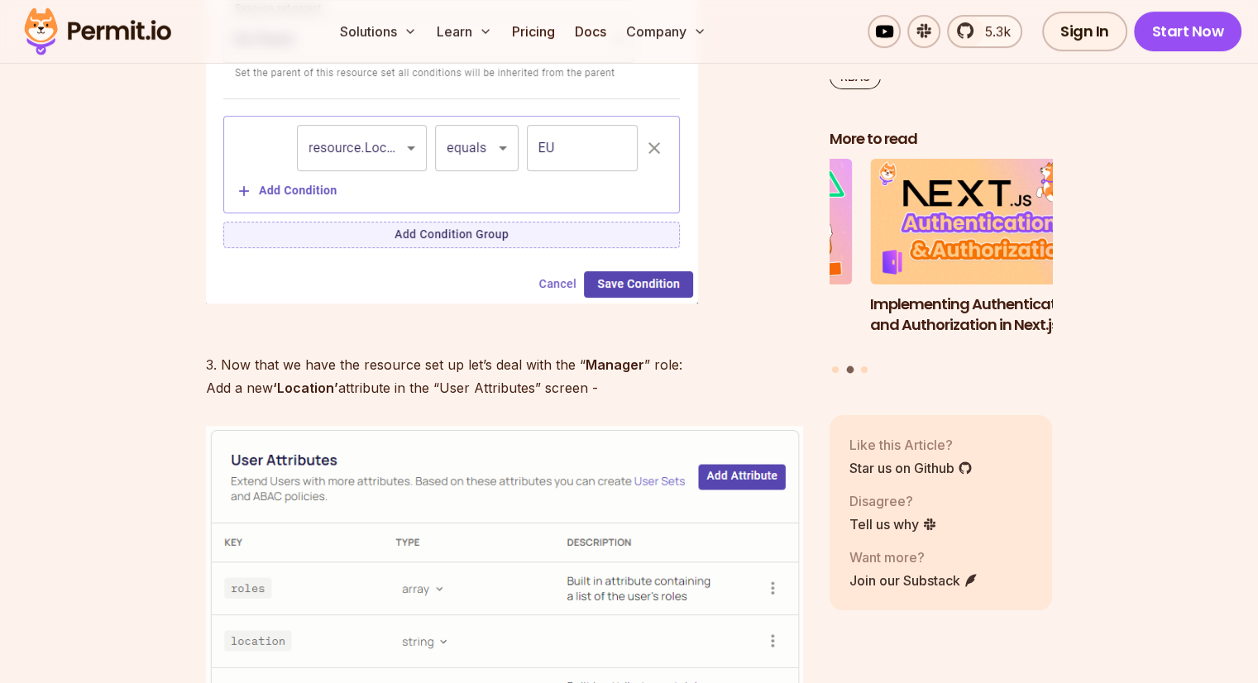
click at [632, 333] on p "3. Now that we have the resource set up let’s deal with the “ Manager ” role: A…" at bounding box center [504, 364] width 597 height 69
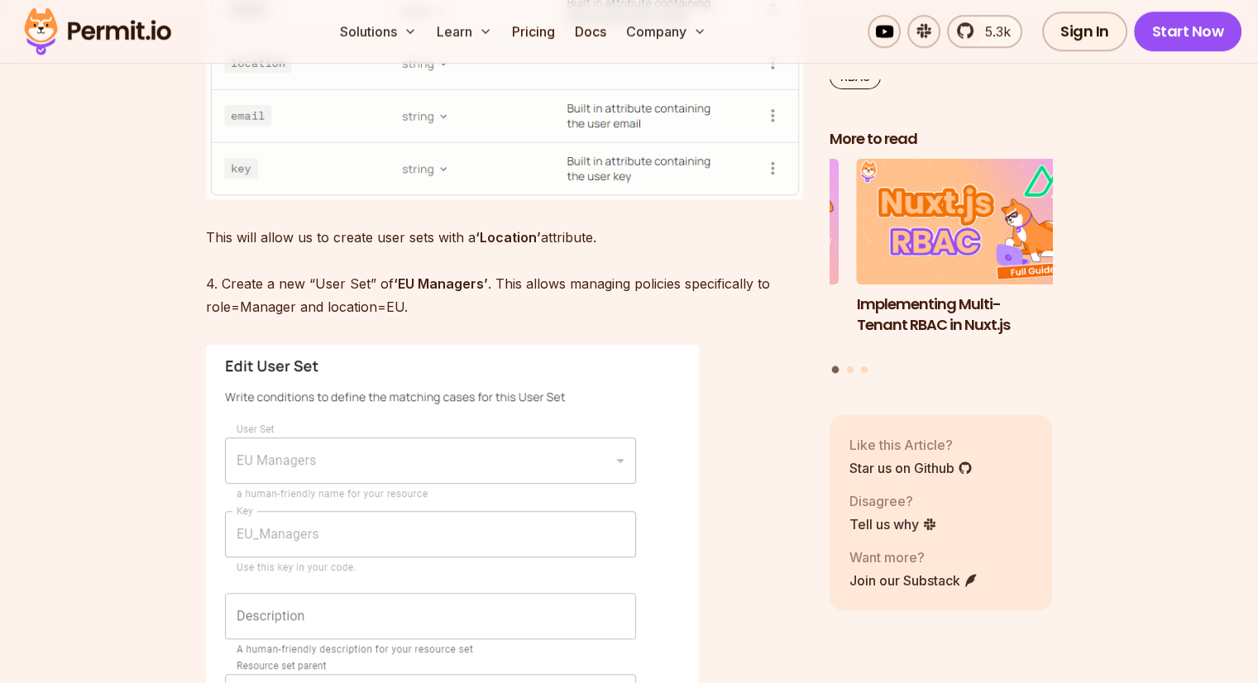
scroll to position [7281, 0]
drag, startPoint x: 315, startPoint y: 231, endPoint x: 443, endPoint y: 246, distance: 129.1
click at [443, 246] on p "This will allow us to create user sets with a ‘Location’ attribute. 4. Create a…" at bounding box center [504, 271] width 597 height 93
click at [482, 266] on p "This will allow us to create user sets with a ‘Location’ attribute. 4. Create a…" at bounding box center [504, 271] width 597 height 93
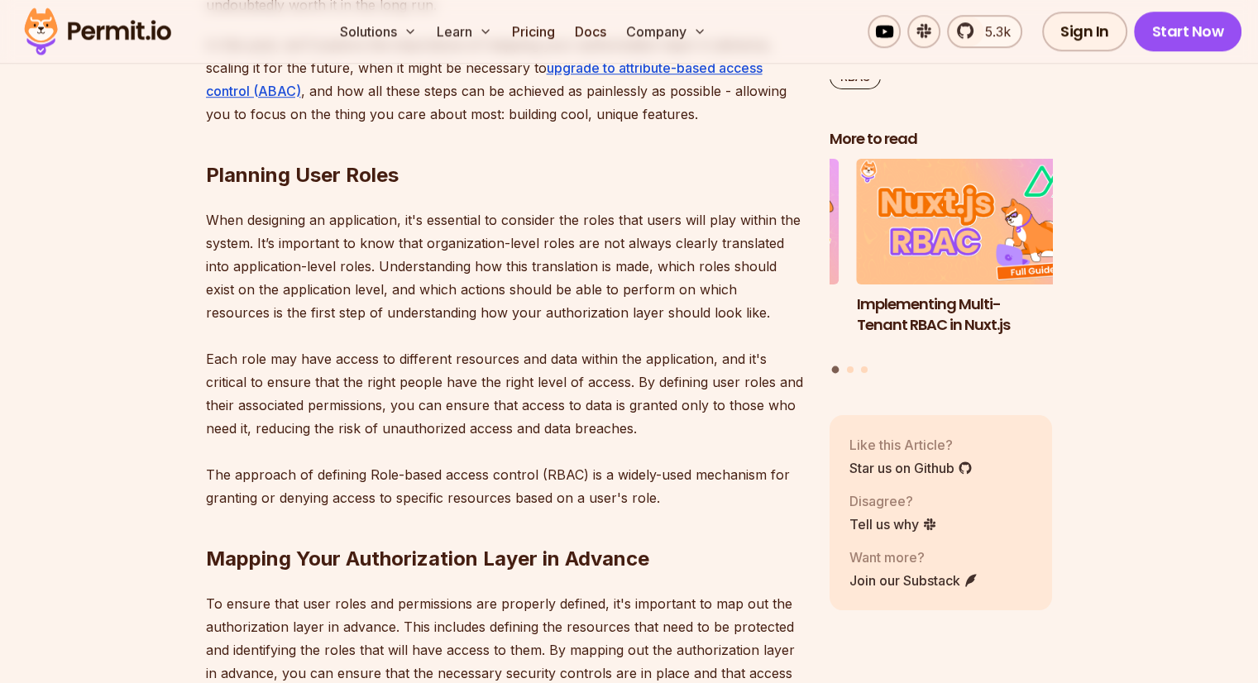
scroll to position [1324, 0]
